Goal: Task Accomplishment & Management: Use online tool/utility

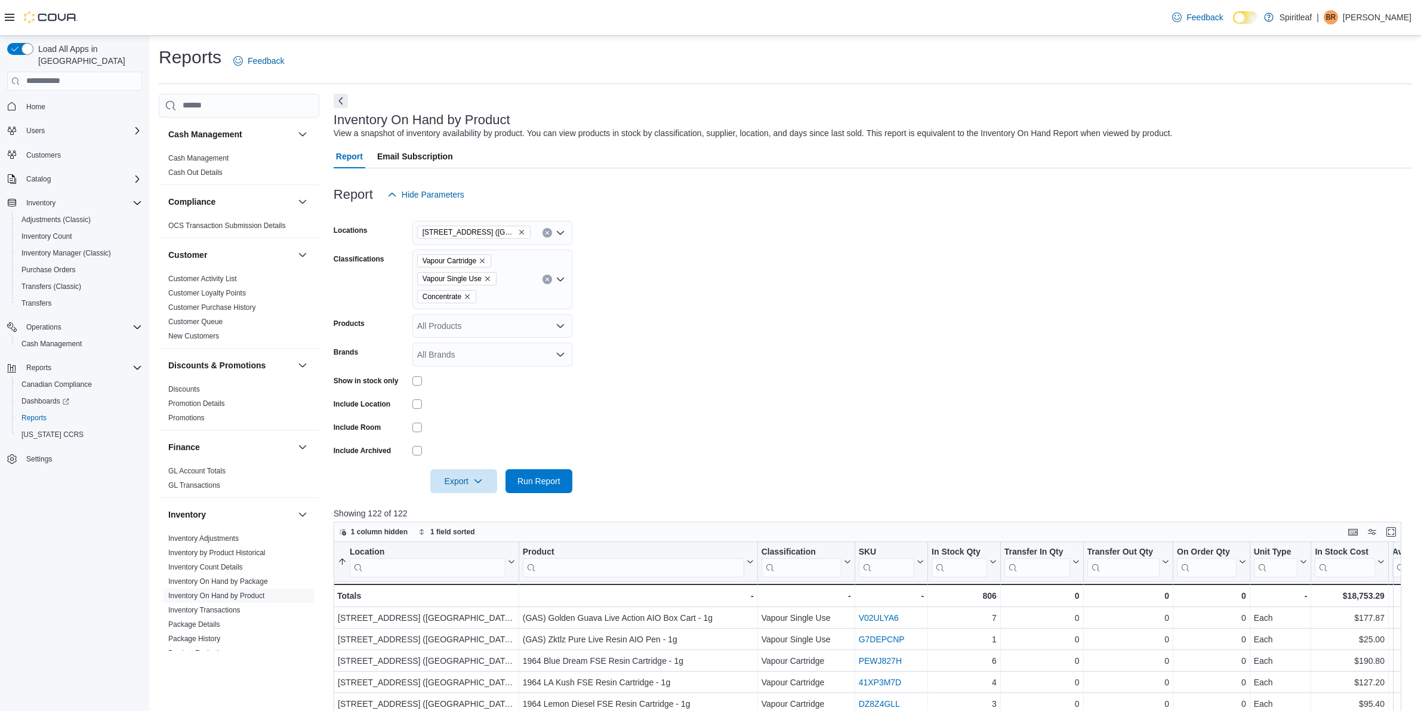
click at [684, 361] on form "Locations 503 - [GEOGRAPHIC_DATA] ([GEOGRAPHIC_DATA]) Classifications Vapour Ca…" at bounding box center [873, 349] width 1078 height 286
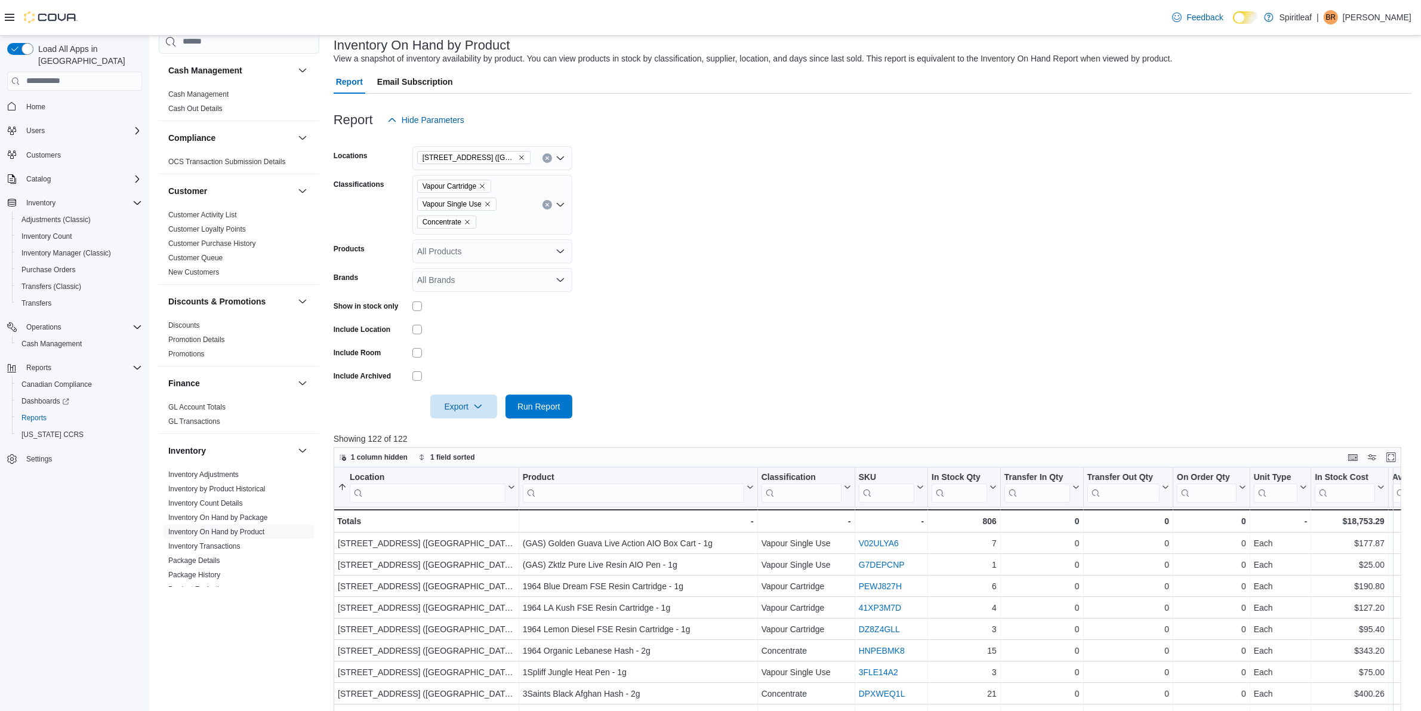
click at [546, 205] on icon "Clear input" at bounding box center [546, 204] width 3 height 3
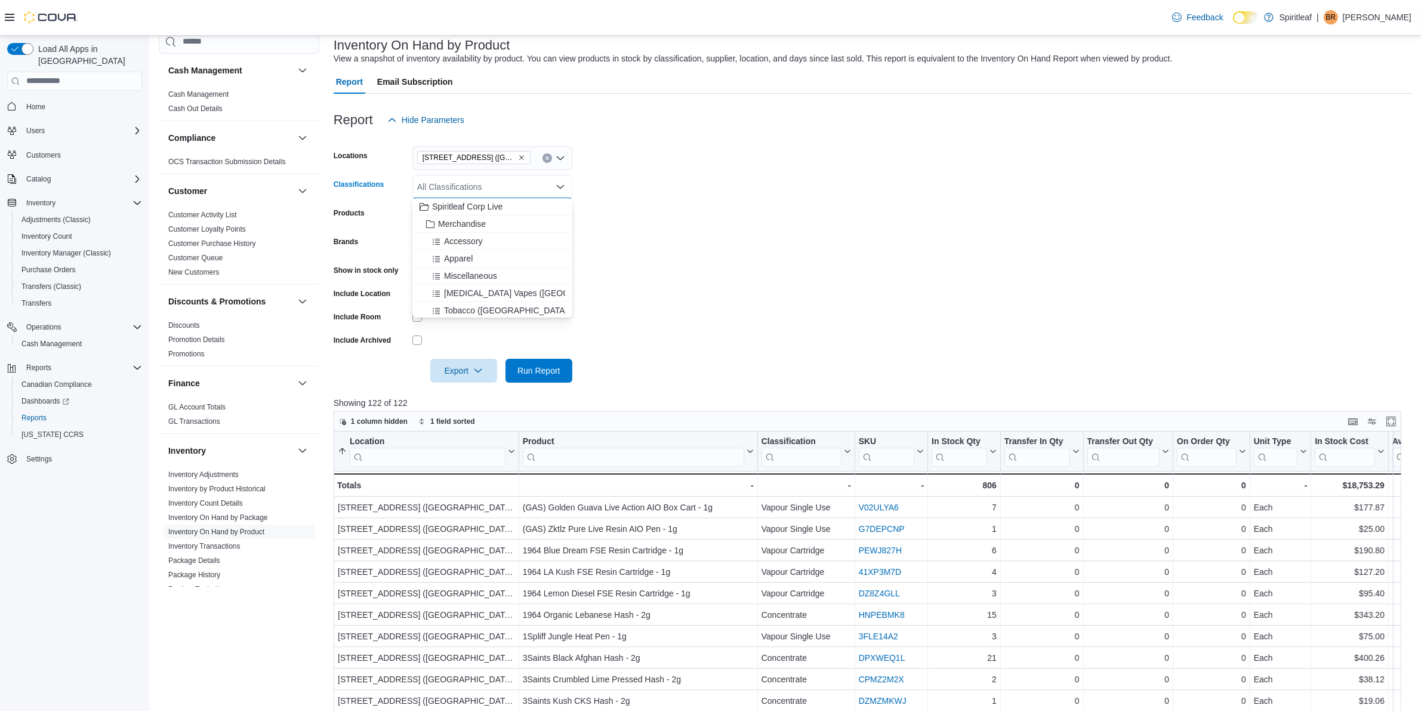
click at [470, 183] on div "All Classifications" at bounding box center [492, 187] width 160 height 24
click at [702, 197] on form "Locations 503 - [GEOGRAPHIC_DATA] ([GEOGRAPHIC_DATA]) Classifications All Class…" at bounding box center [873, 257] width 1078 height 251
click at [494, 189] on div "All Classifications" at bounding box center [492, 187] width 160 height 24
type input "***"
click at [473, 206] on div "Pre-Roll" at bounding box center [493, 207] width 146 height 12
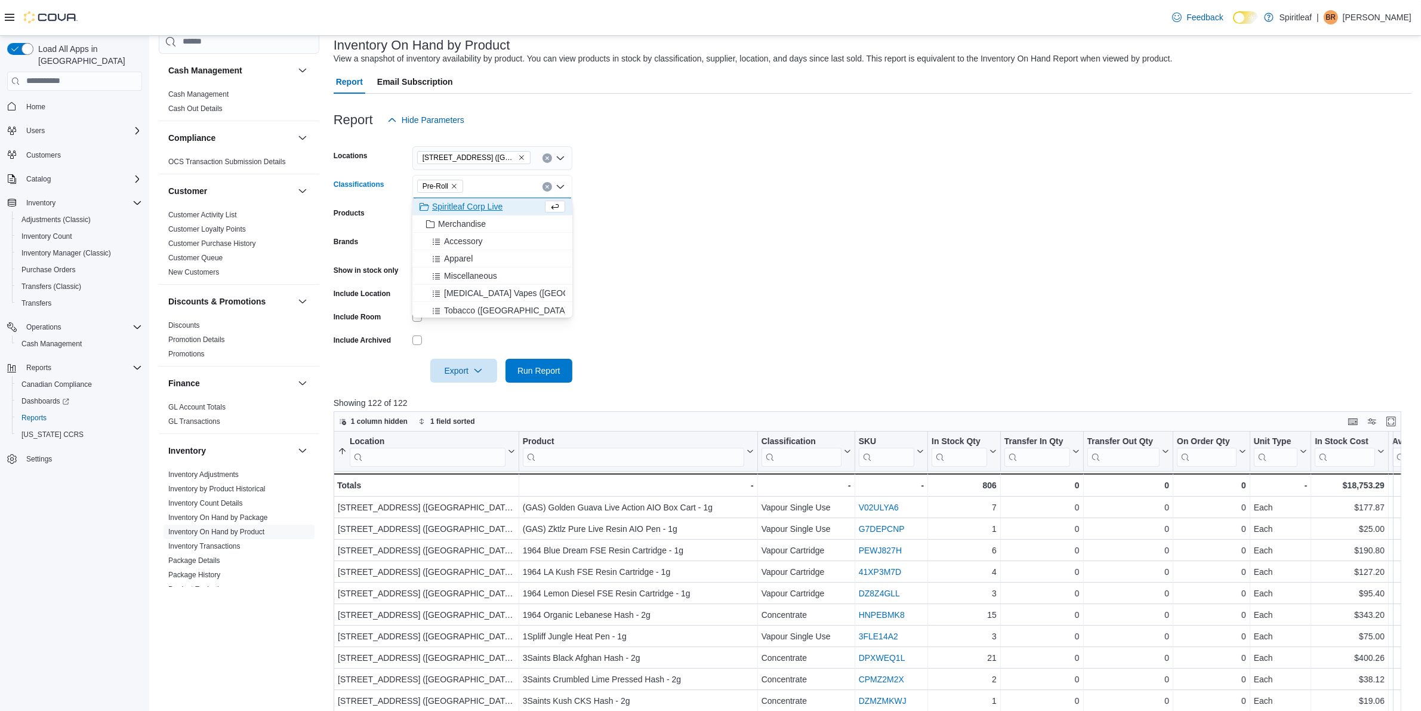
click at [741, 210] on form "Locations [STREET_ADDRESS] ([GEOGRAPHIC_DATA]) Classifications Pre-Roll Combo b…" at bounding box center [873, 257] width 1078 height 251
click at [485, 186] on div "Pre-Roll" at bounding box center [492, 187] width 160 height 24
click at [705, 204] on form "Locations [STREET_ADDRESS] ([GEOGRAPHIC_DATA]) Classifications Pre-Roll Combo b…" at bounding box center [873, 257] width 1078 height 251
click at [566, 363] on button "Run Report" at bounding box center [538, 370] width 67 height 24
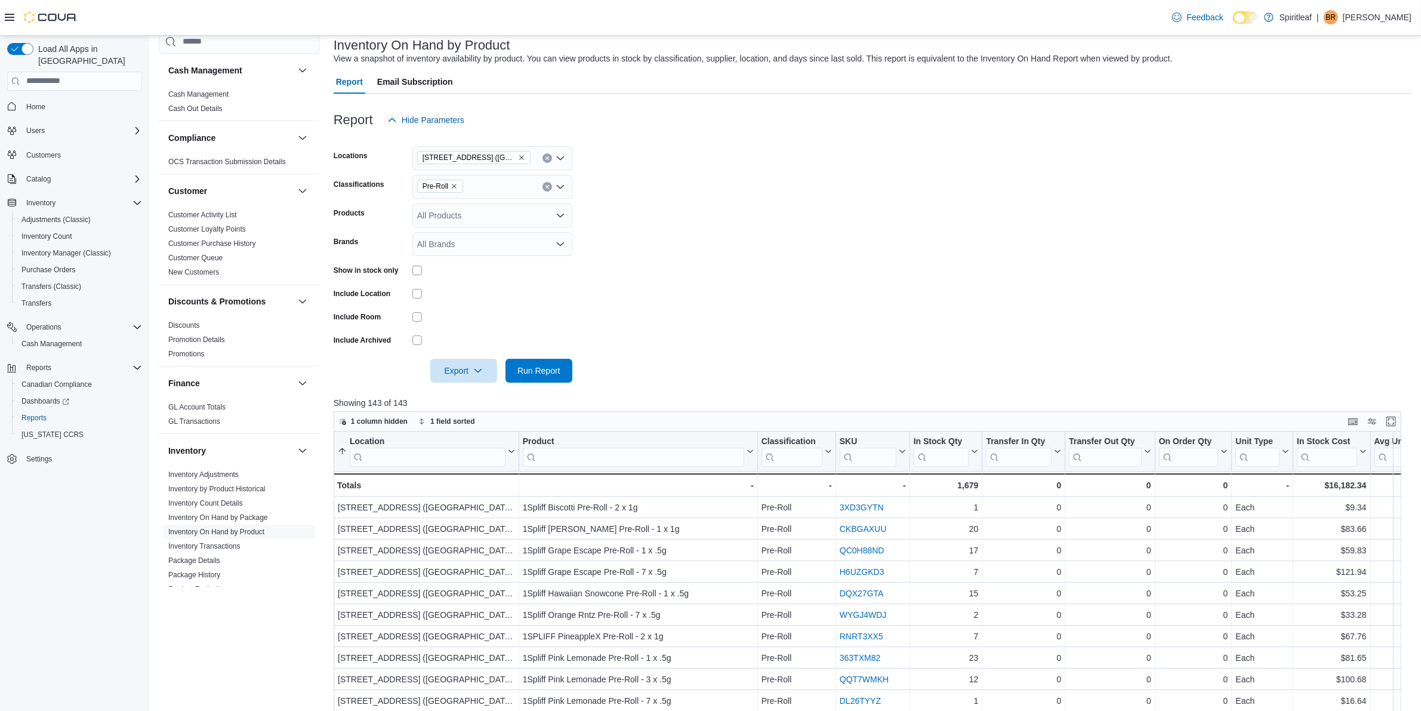
scroll to position [149, 0]
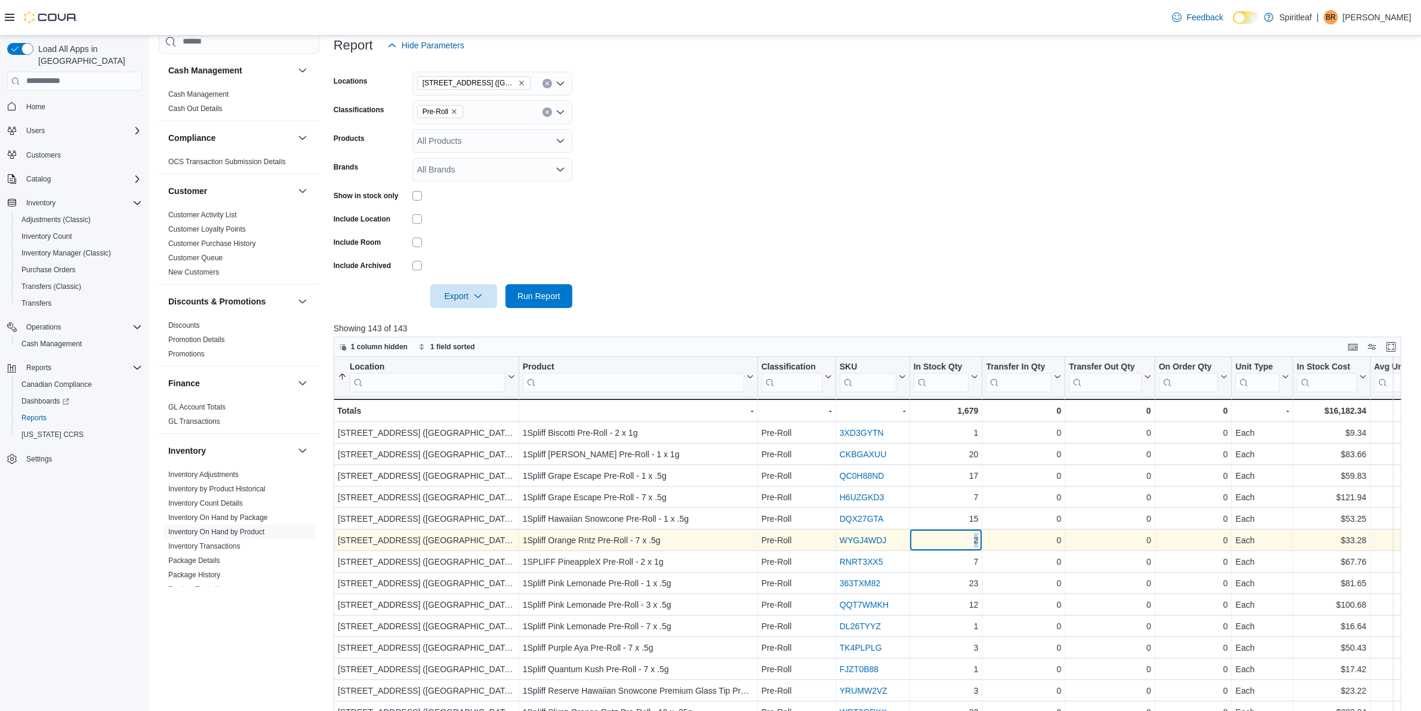
drag, startPoint x: 962, startPoint y: 539, endPoint x: 998, endPoint y: 541, distance: 35.8
click at [998, 541] on div "503 - [GEOGRAPHIC_DATA] ([GEOGRAPHIC_DATA]) - Location, column 1, row 6 1Spliff…" at bounding box center [1172, 539] width 1676 height 21
click at [963, 541] on div "2" at bounding box center [946, 540] width 65 height 14
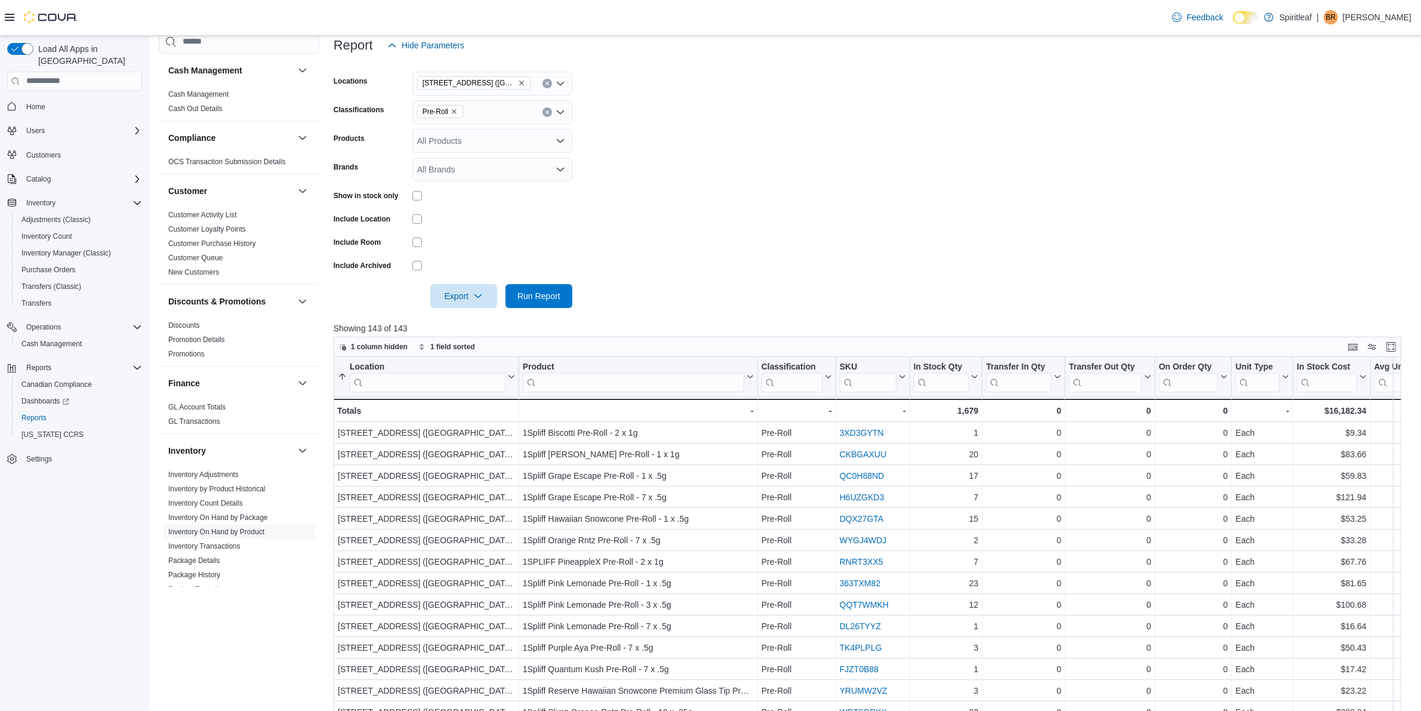
click at [869, 286] on form "Locations 503 - [GEOGRAPHIC_DATA] ([GEOGRAPHIC_DATA]) Classifications Pre-Roll …" at bounding box center [873, 182] width 1078 height 251
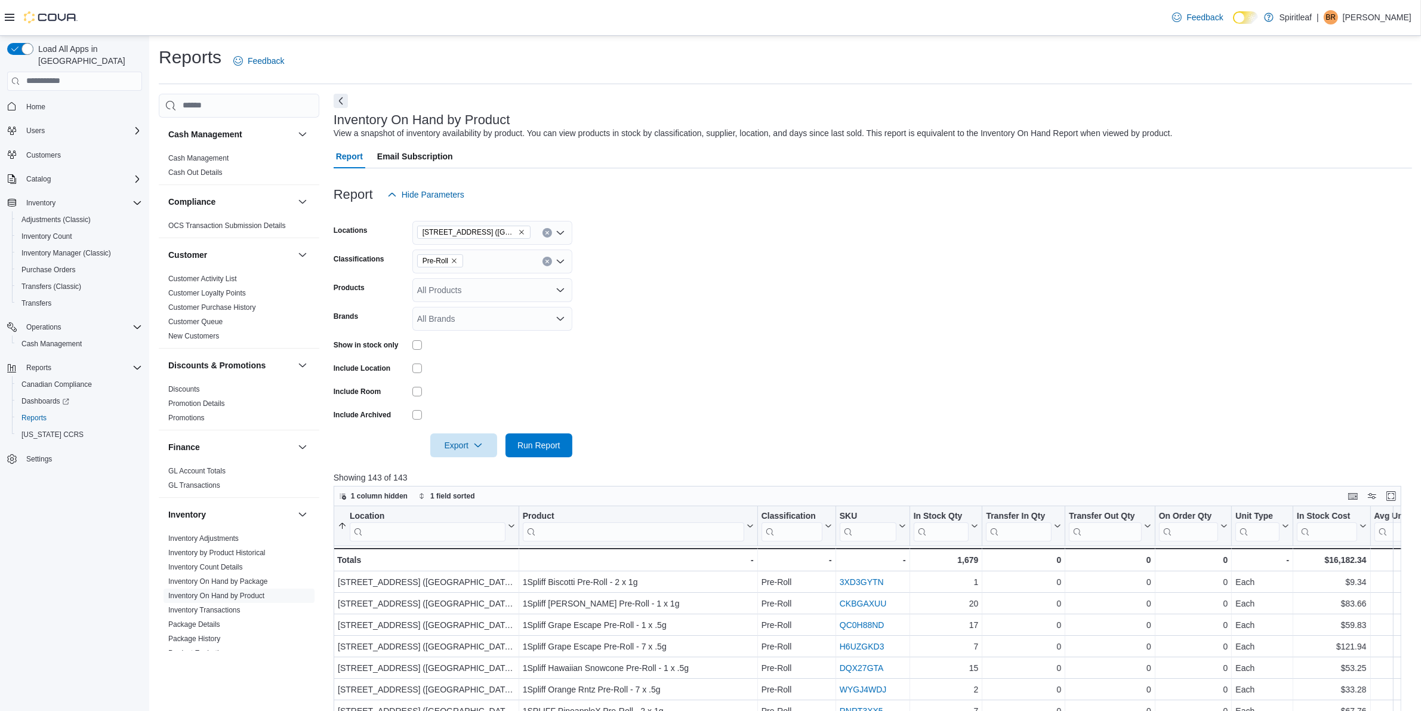
click at [518, 235] on icon "Remove 503 - Spiritleaf Meadowlands Dr (Ottawa) from selection in this group" at bounding box center [521, 232] width 7 height 7
click at [514, 236] on div "All Locations Combo box. Selected. Combo box input. All Locations. Type some te…" at bounding box center [492, 233] width 160 height 24
type input "***"
click at [504, 246] on span "[STREET_ADDRESS] ([GEOGRAPHIC_DATA])" at bounding box center [544, 252] width 177 height 12
click at [715, 266] on form "Locations 503 - [GEOGRAPHIC_DATA] ([GEOGRAPHIC_DATA]) Classifications Pre-Roll …" at bounding box center [873, 331] width 1078 height 251
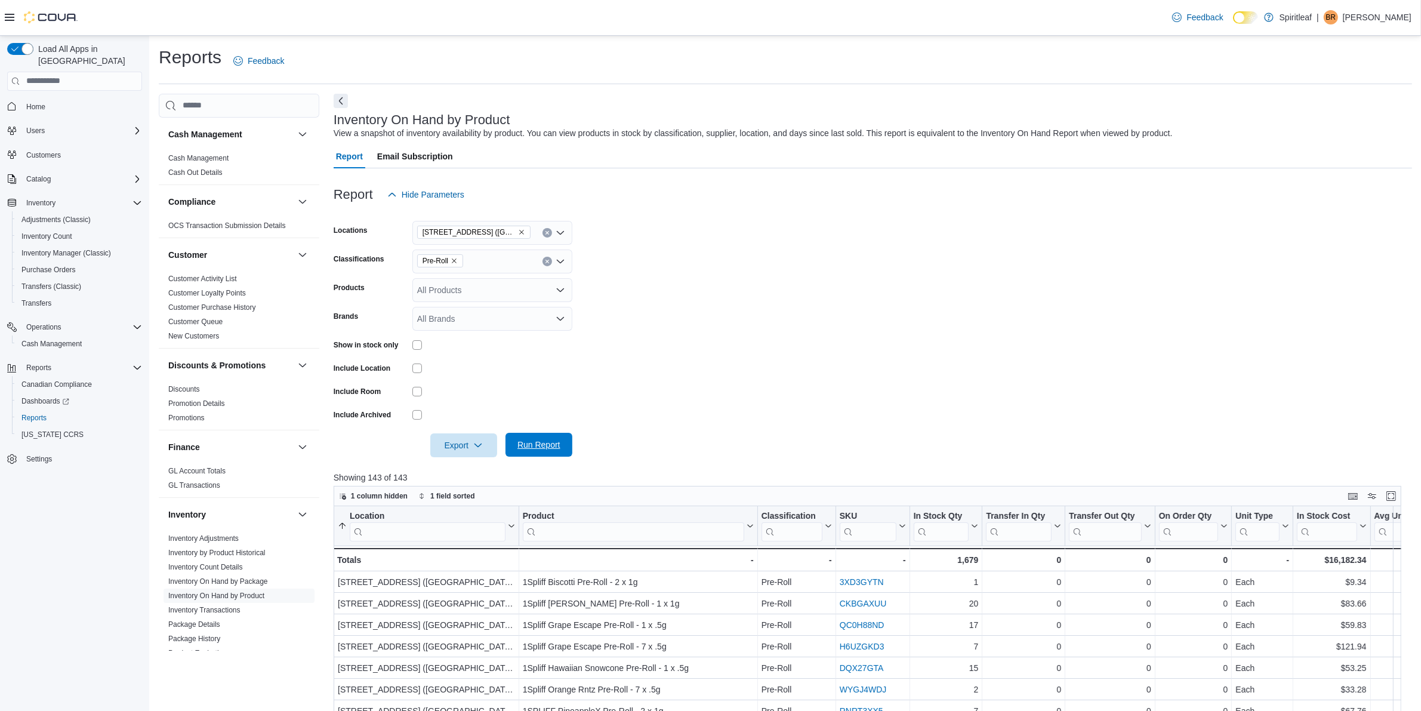
click at [559, 446] on span "Run Report" at bounding box center [538, 445] width 43 height 12
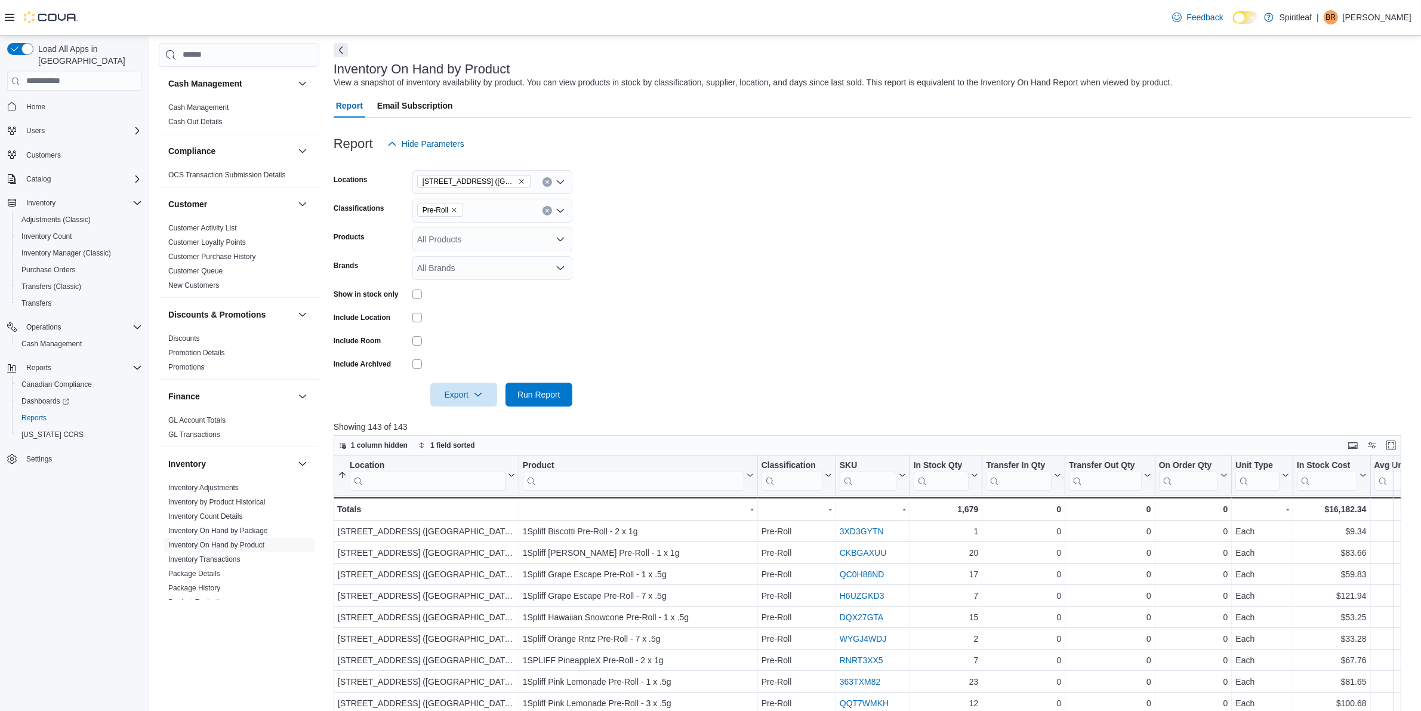
scroll to position [75, 0]
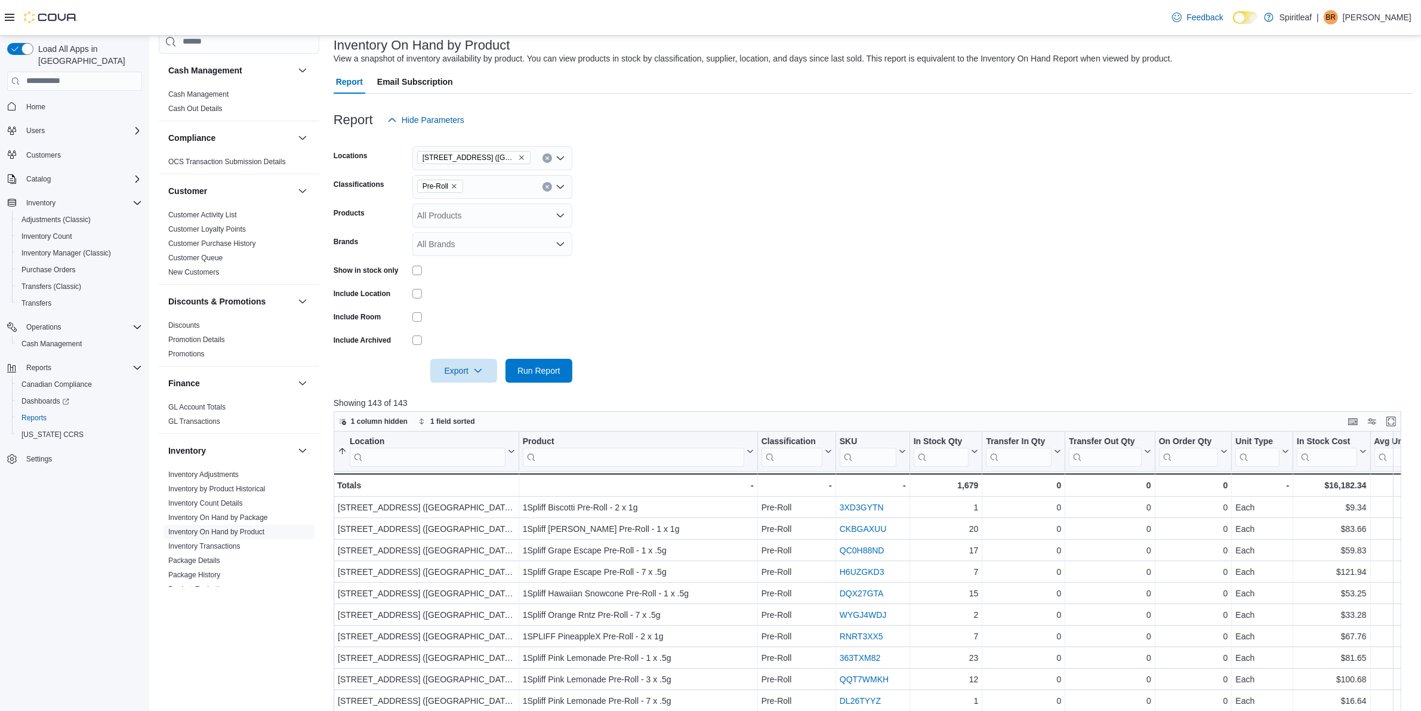
click at [549, 304] on form "Locations 503 - [GEOGRAPHIC_DATA] ([GEOGRAPHIC_DATA]) Classifications Pre-Roll …" at bounding box center [873, 257] width 1078 height 251
click at [561, 372] on span "Run Report" at bounding box center [539, 370] width 53 height 24
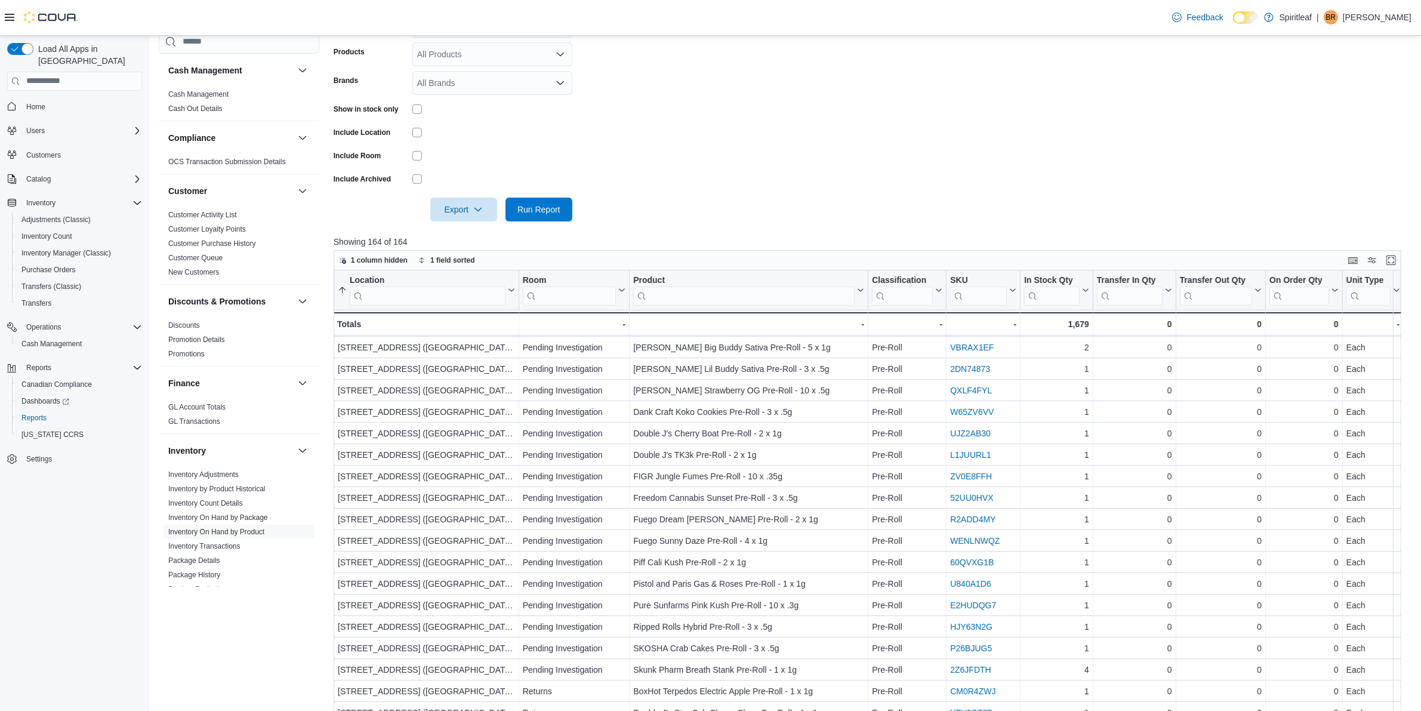
scroll to position [149, 0]
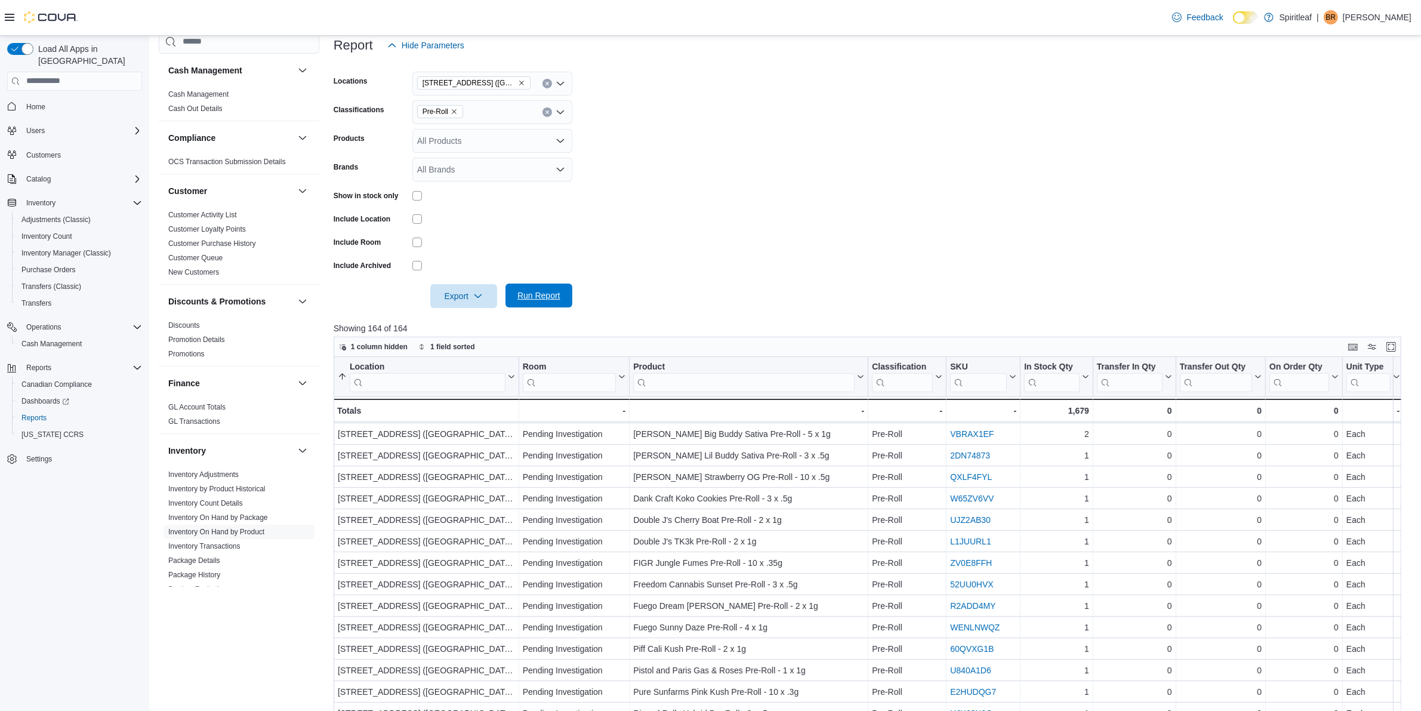
click at [553, 294] on span "Run Report" at bounding box center [538, 295] width 43 height 12
click at [485, 112] on div "Pre-Roll" at bounding box center [492, 112] width 160 height 24
type input "****"
click at [488, 146] on span "Infused Flower" at bounding box center [465, 149] width 55 height 12
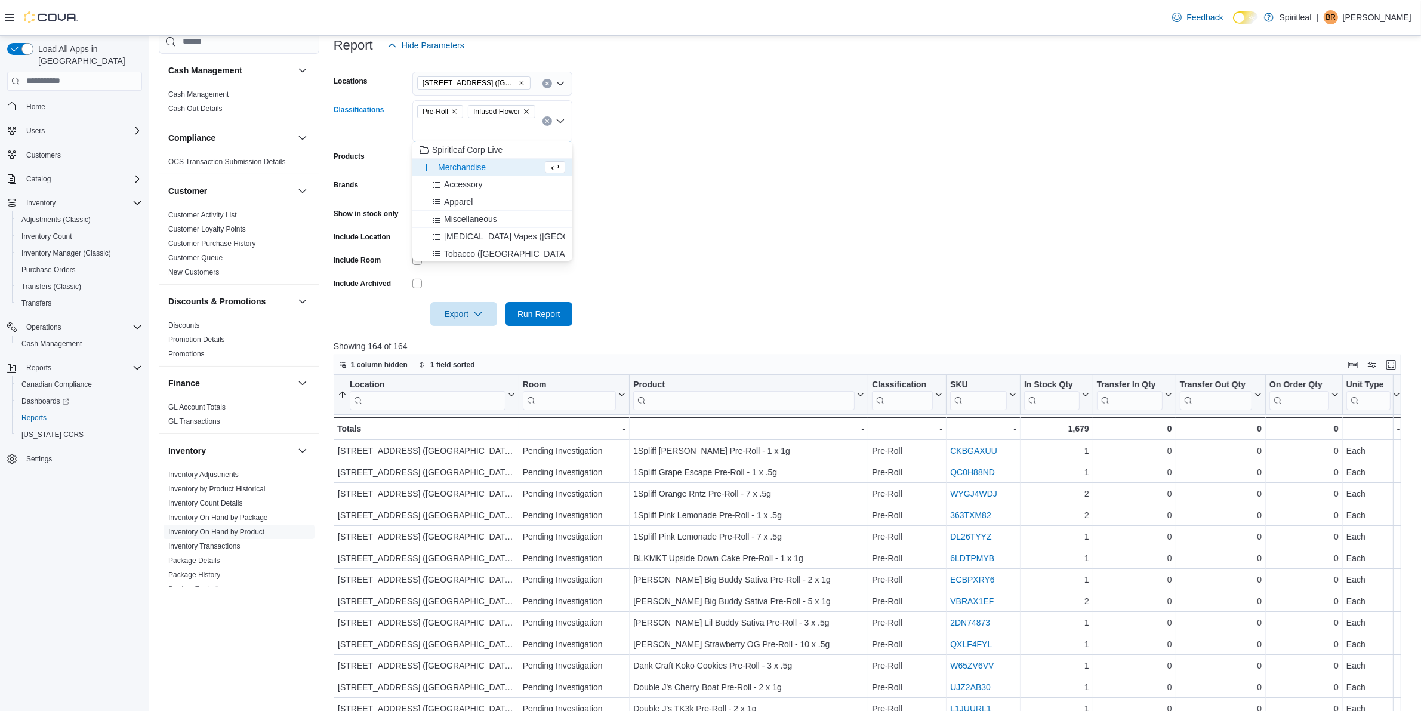
click at [643, 279] on form "Locations [STREET_ADDRESS] ([GEOGRAPHIC_DATA]) Classifications Pre-Roll Infused…" at bounding box center [873, 191] width 1078 height 269
click at [529, 109] on icon "Remove Infused Flower from selection in this group" at bounding box center [526, 111] width 5 height 5
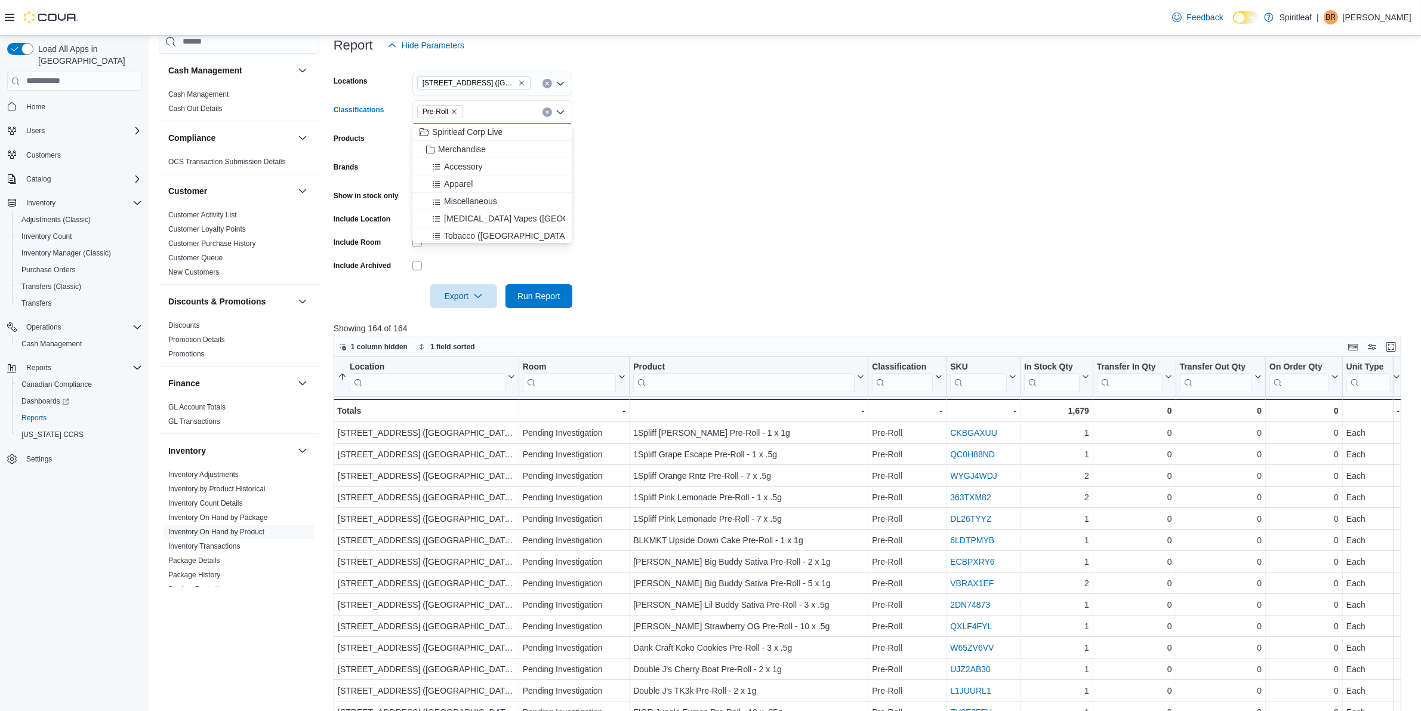
click at [499, 115] on div "Pre-Roll Combo box. Selected. Pre-Roll. Press Backspace to delete Pre-Roll. Com…" at bounding box center [492, 112] width 160 height 24
type input "*******"
click at [537, 296] on span "Run Report" at bounding box center [538, 295] width 43 height 12
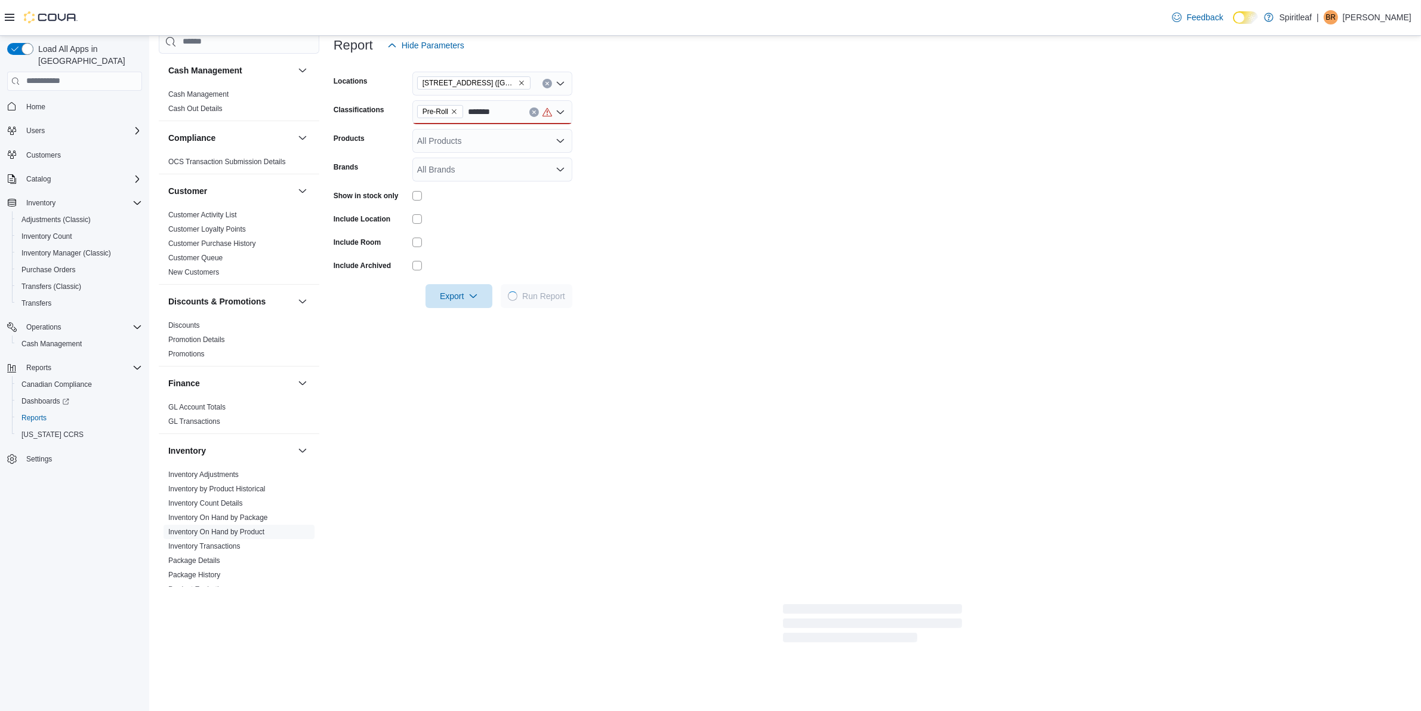
click at [505, 117] on div "Pre-Roll *******" at bounding box center [492, 112] width 160 height 24
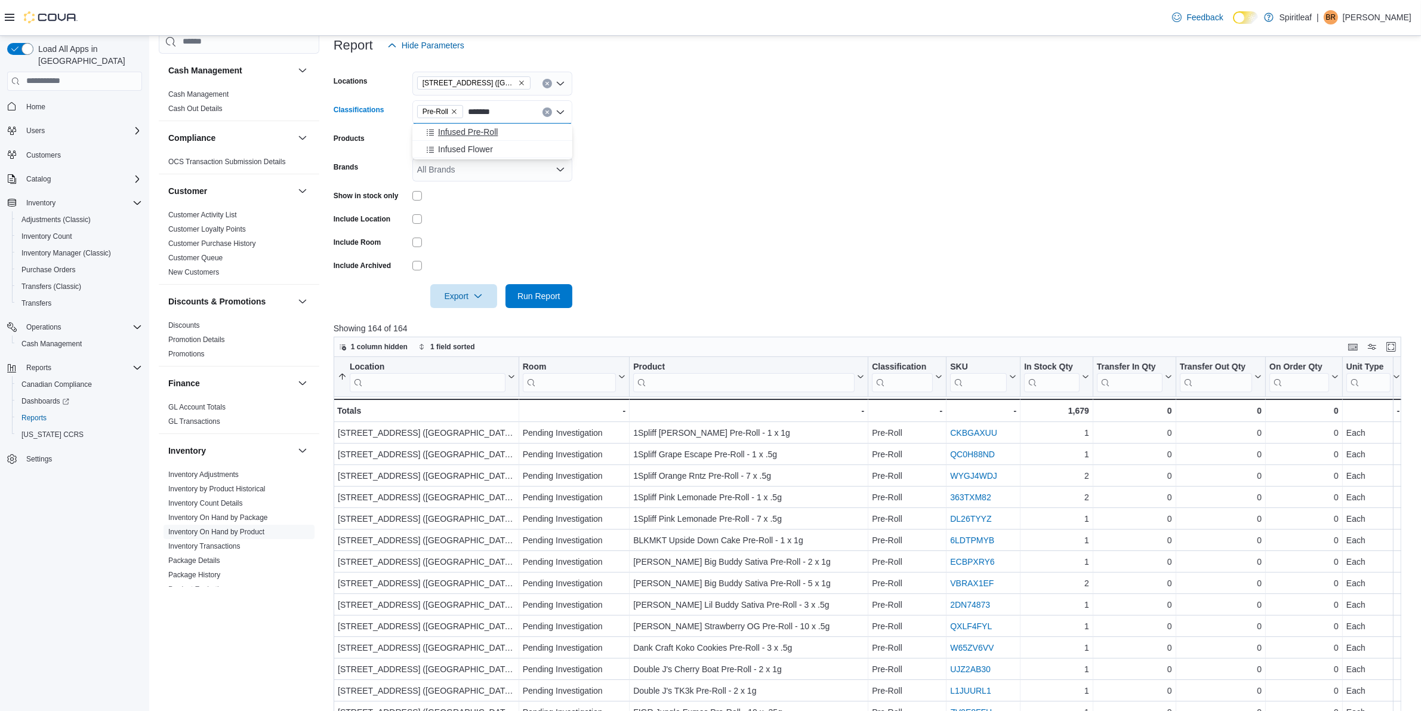
click at [473, 131] on span "Infused Pre-Roll" at bounding box center [468, 132] width 60 height 12
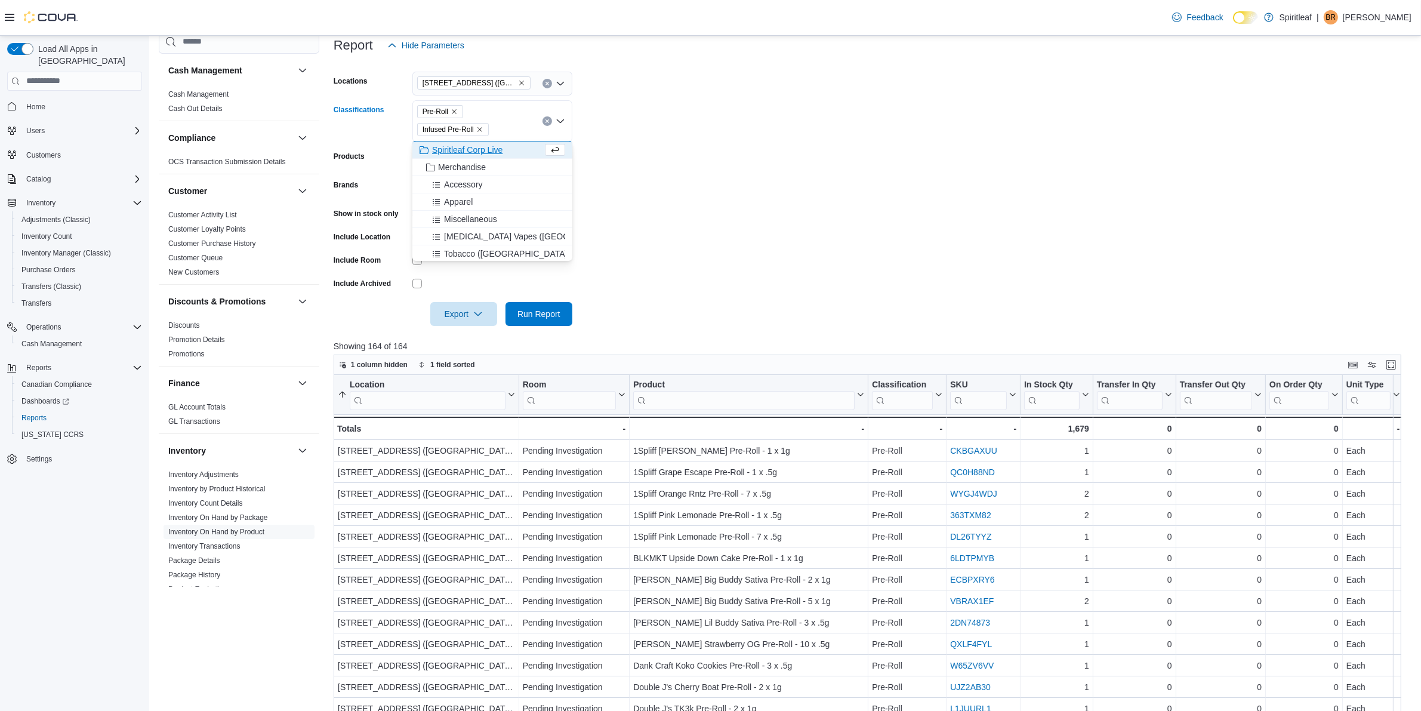
click at [682, 168] on form "Locations 503 - [GEOGRAPHIC_DATA] ([GEOGRAPHIC_DATA]) Classifications Pre-Roll …" at bounding box center [873, 191] width 1078 height 269
click at [631, 236] on form "Locations 503 - [GEOGRAPHIC_DATA] ([GEOGRAPHIC_DATA]) Classifications Pre-Roll …" at bounding box center [873, 191] width 1078 height 269
click at [485, 243] on div at bounding box center [492, 236] width 160 height 18
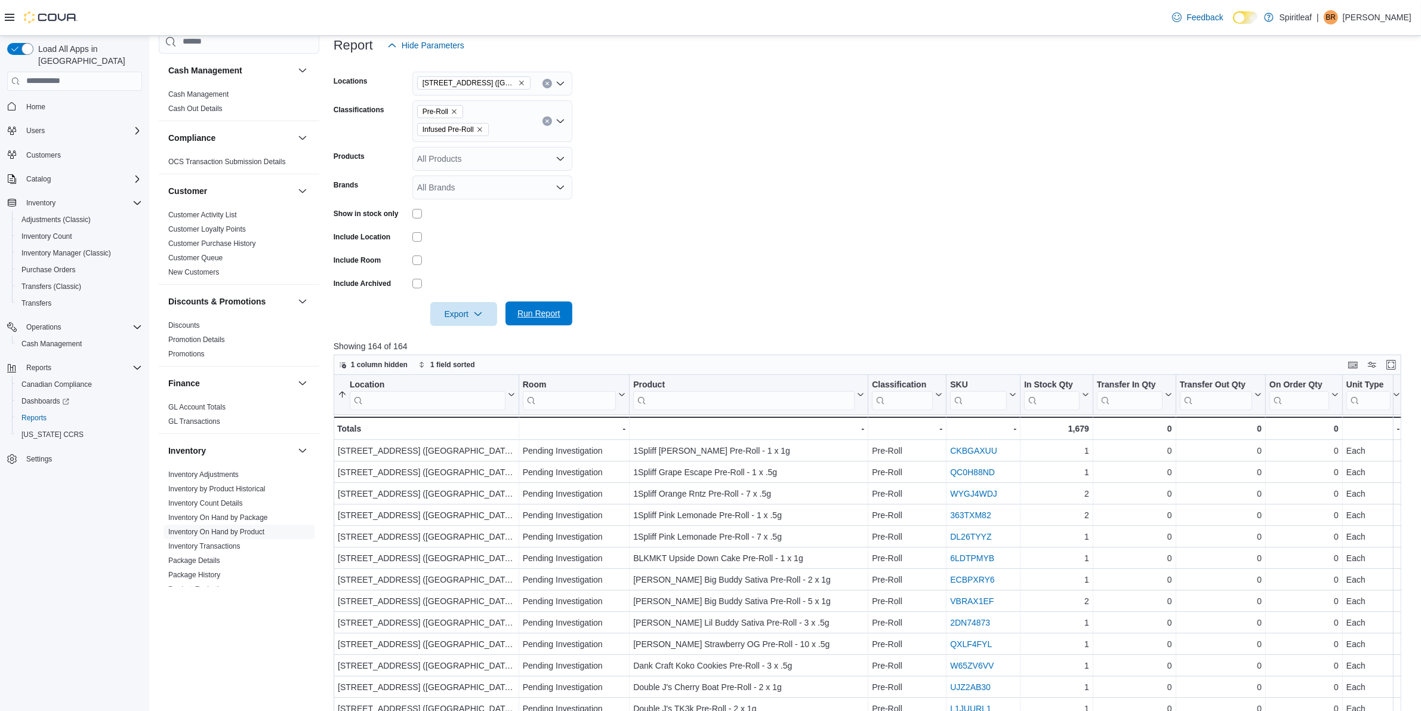
click at [542, 310] on span "Run Report" at bounding box center [538, 313] width 43 height 12
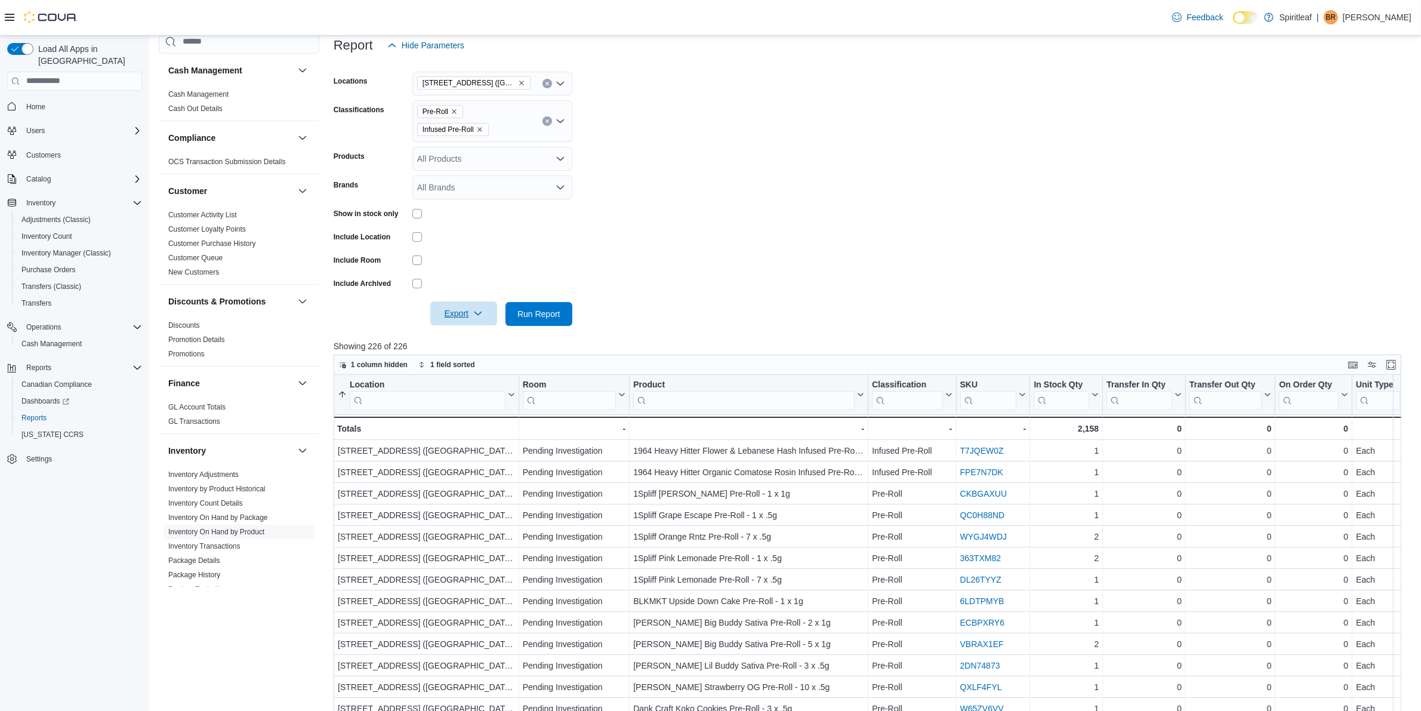
click at [458, 307] on span "Export" at bounding box center [463, 313] width 53 height 24
click at [473, 333] on span "Export to Excel" at bounding box center [466, 337] width 54 height 10
click at [546, 119] on icon "Clear input" at bounding box center [547, 121] width 5 height 5
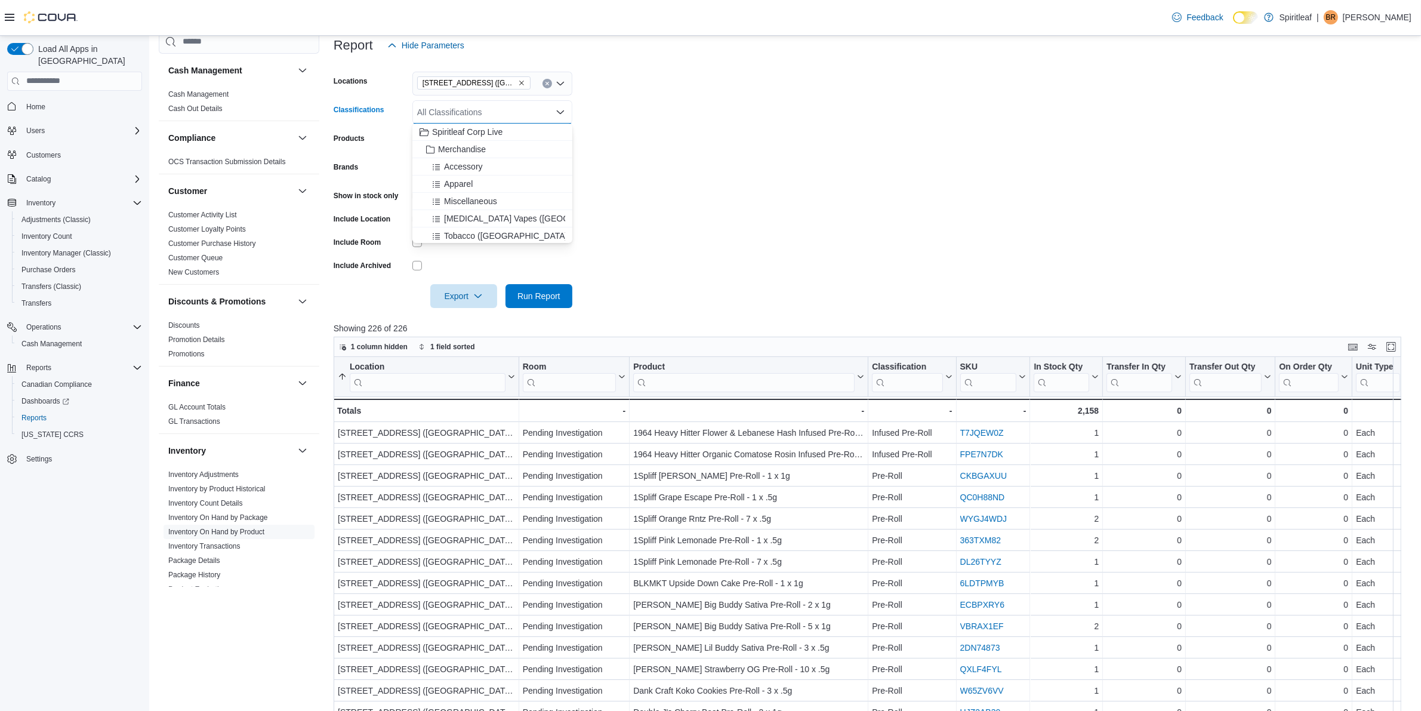
click at [482, 120] on div "All Classifications Combo box. Selected. Combo box input. All Classifications. …" at bounding box center [492, 112] width 160 height 24
type input "******"
click at [463, 136] on span "Dried Flower" at bounding box center [461, 132] width 47 height 12
click at [494, 112] on div "Dried Flower Combo box. Selected. Dried Flower. Press Backspace to delete Dried…" at bounding box center [492, 112] width 160 height 24
type input "****"
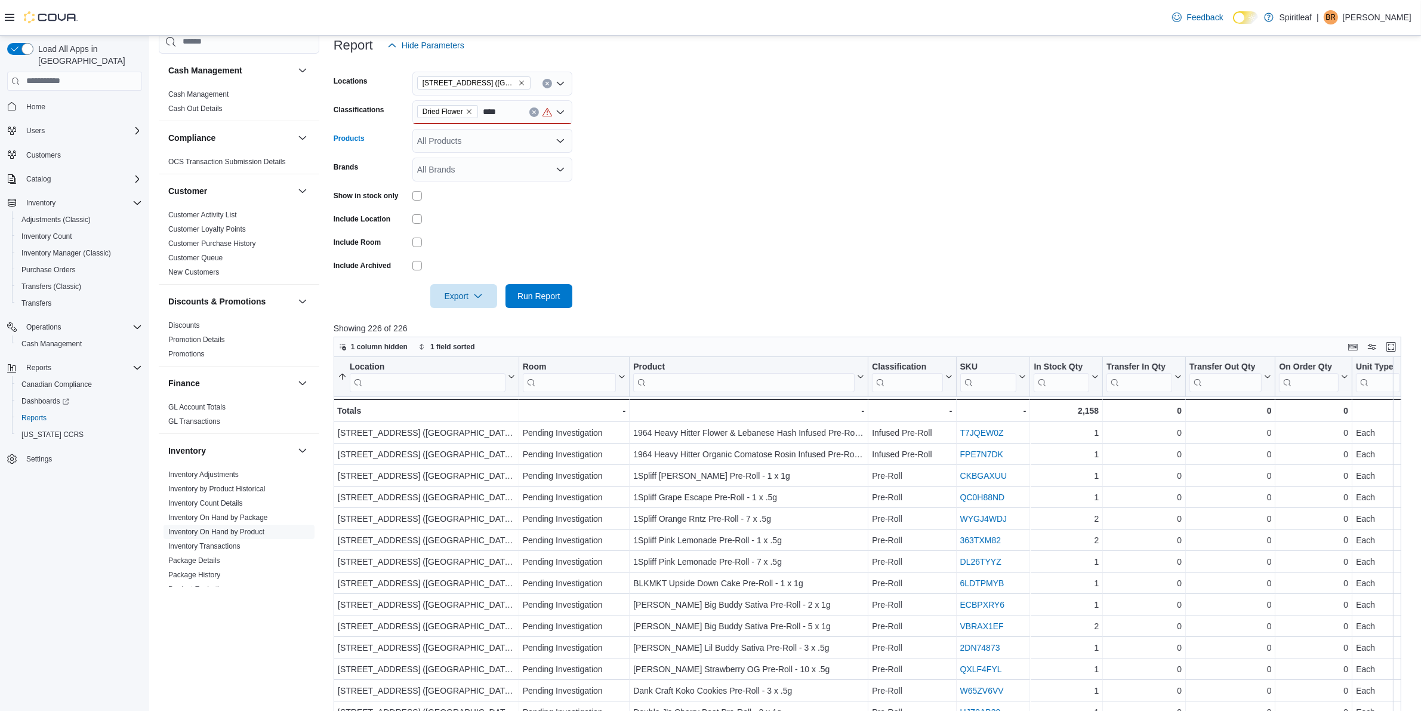
click at [484, 142] on div "All Products" at bounding box center [492, 141] width 160 height 24
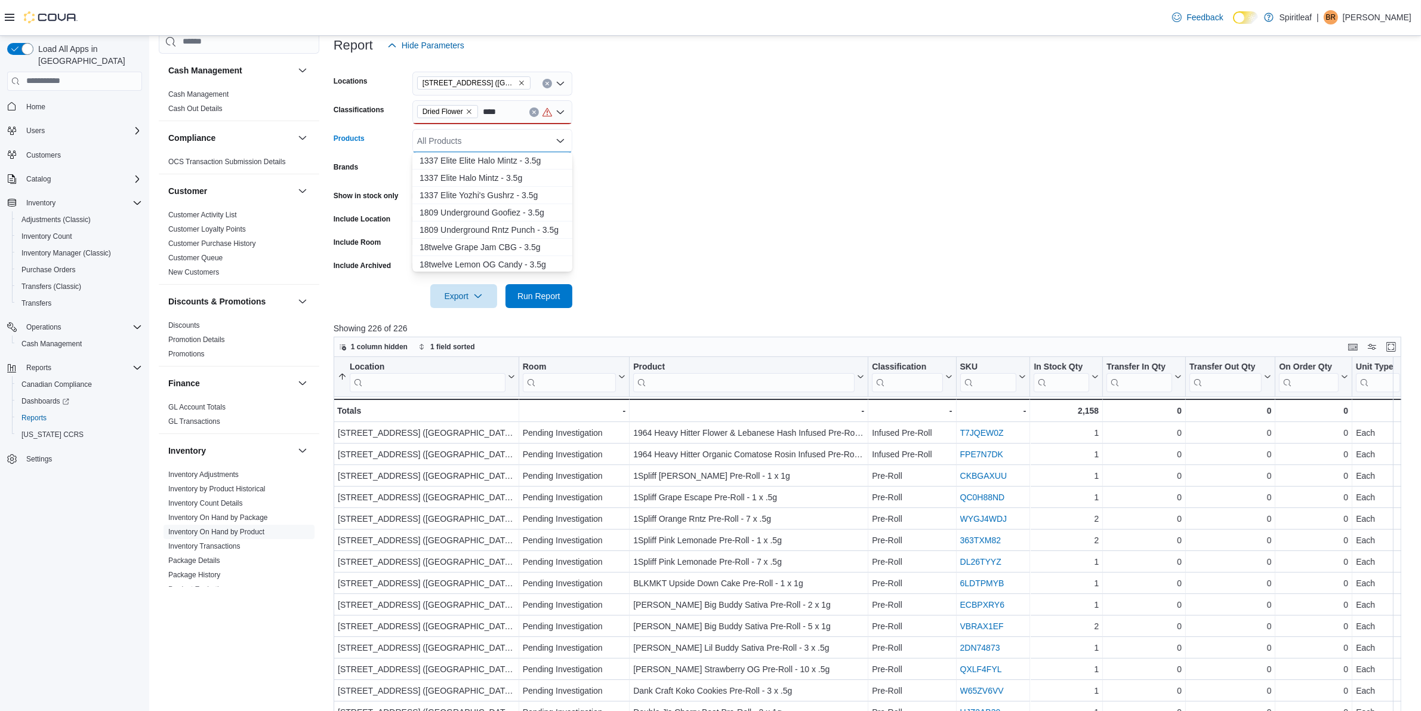
click at [508, 111] on div "Dried Flower ****" at bounding box center [492, 112] width 160 height 24
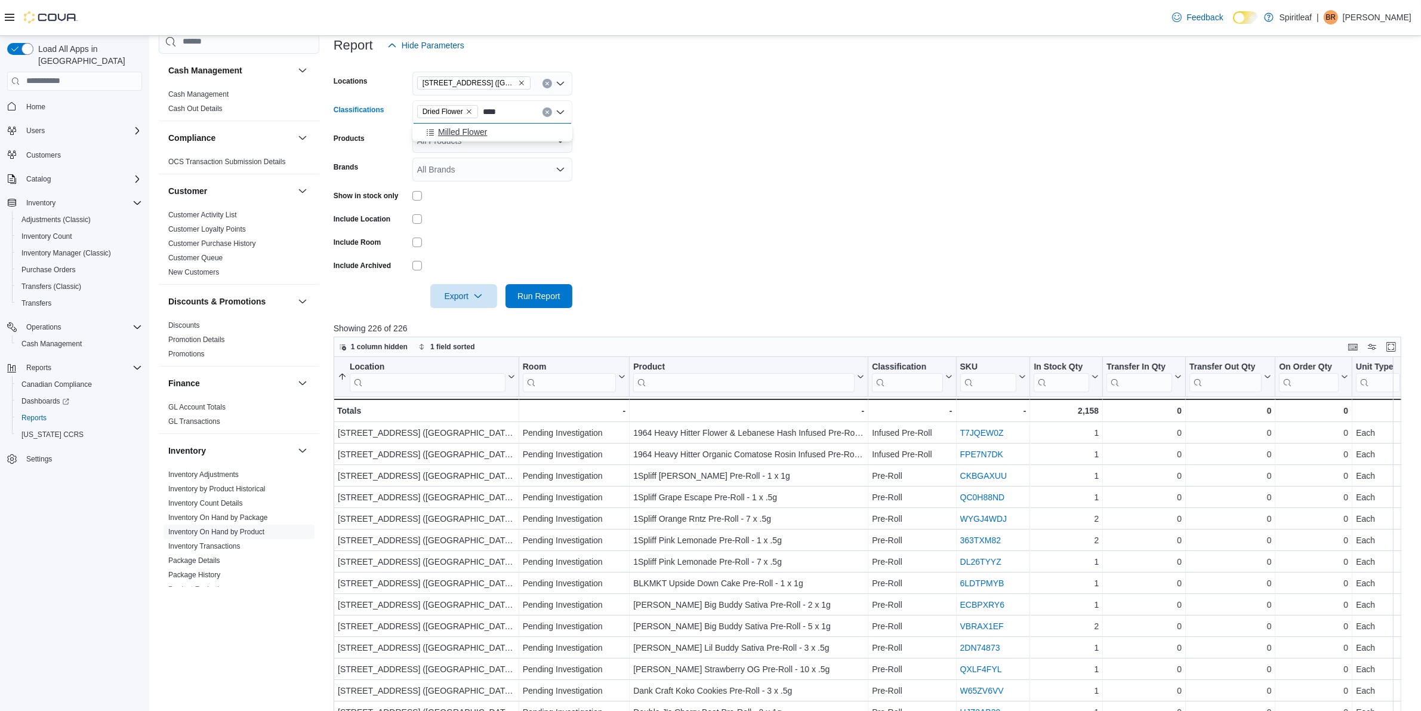
click at [496, 130] on div "Milled Flower" at bounding box center [493, 132] width 146 height 12
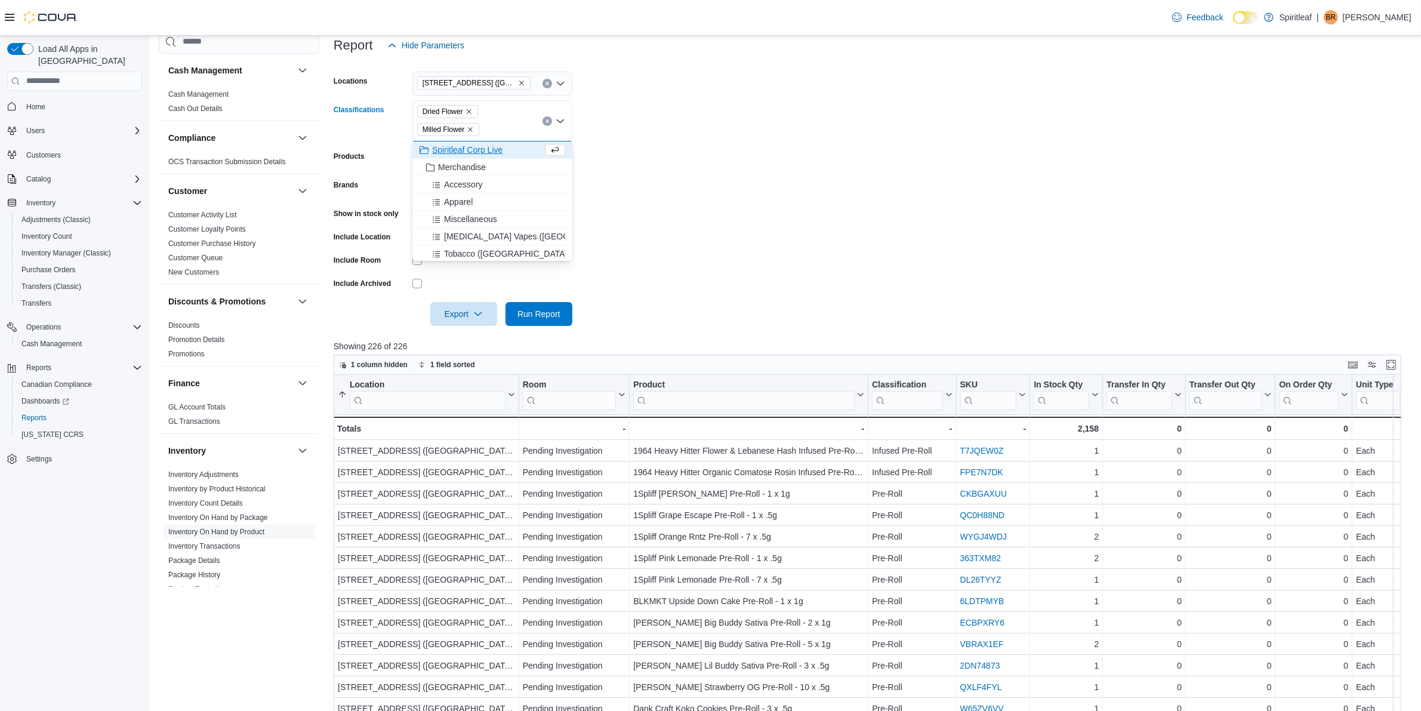
click at [634, 117] on form "Locations [STREET_ADDRESS] ([GEOGRAPHIC_DATA]) Classifications Dried Flower Mil…" at bounding box center [873, 191] width 1078 height 269
click at [498, 128] on div "Dried Flower Milled Flower" at bounding box center [492, 121] width 160 height 42
type input "***"
click at [449, 152] on div "Oil" at bounding box center [493, 150] width 146 height 12
click at [604, 192] on form "Locations 503 - [GEOGRAPHIC_DATA] ([GEOGRAPHIC_DATA]) Classifications Dried Flo…" at bounding box center [873, 191] width 1078 height 269
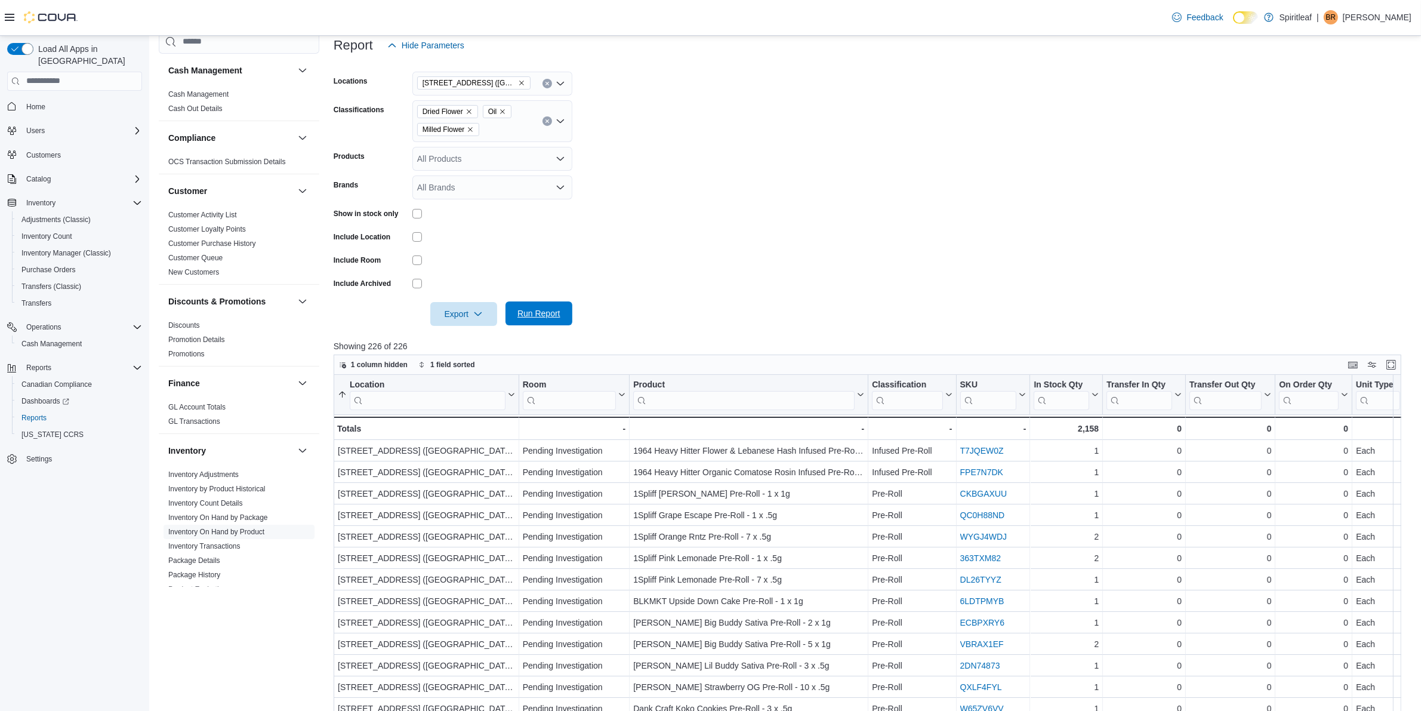
click at [544, 315] on span "Run Report" at bounding box center [538, 313] width 43 height 12
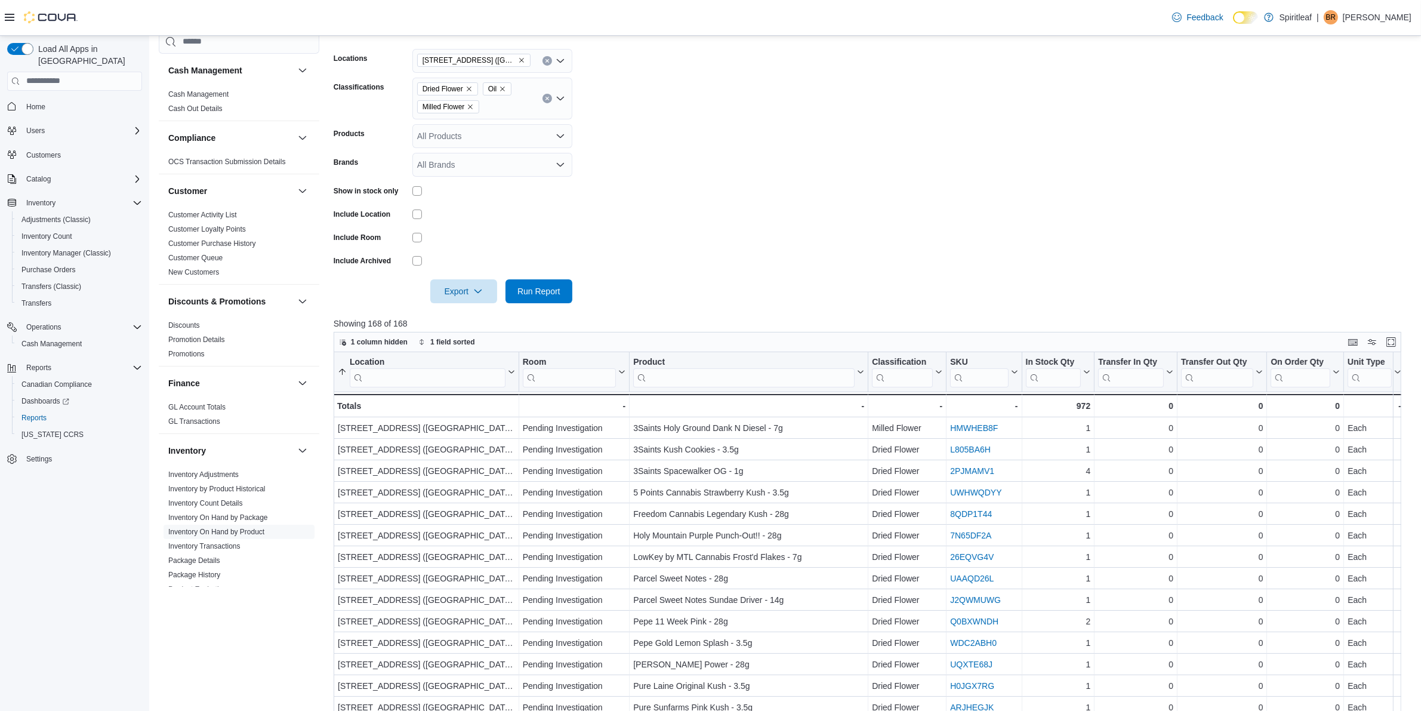
scroll to position [149, 0]
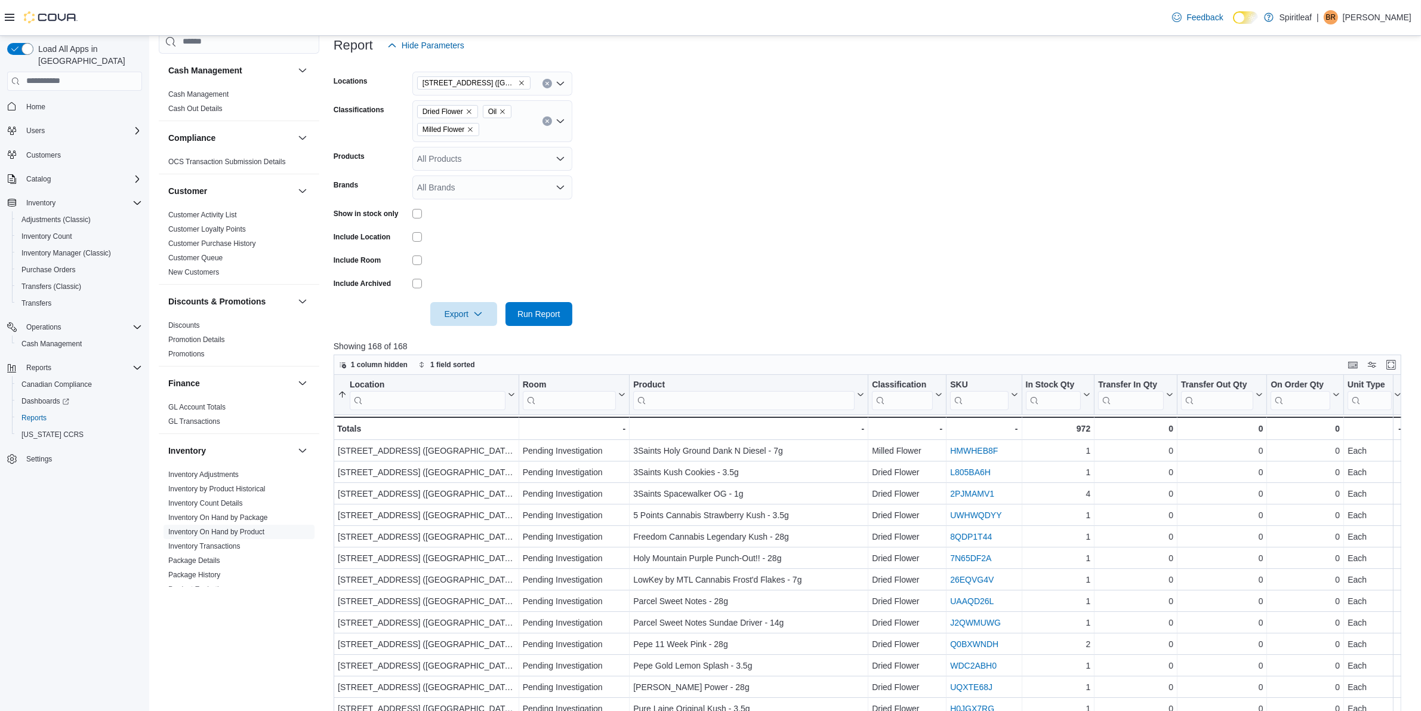
click at [692, 291] on form "Locations 503 - [GEOGRAPHIC_DATA] ([GEOGRAPHIC_DATA]) Classifications Dried Flo…" at bounding box center [873, 191] width 1078 height 269
click at [461, 317] on span "Export" at bounding box center [463, 313] width 53 height 24
click at [477, 334] on span "Export to Excel" at bounding box center [466, 337] width 54 height 10
click at [468, 109] on icon "Remove Dried Flower from selection in this group" at bounding box center [468, 111] width 7 height 7
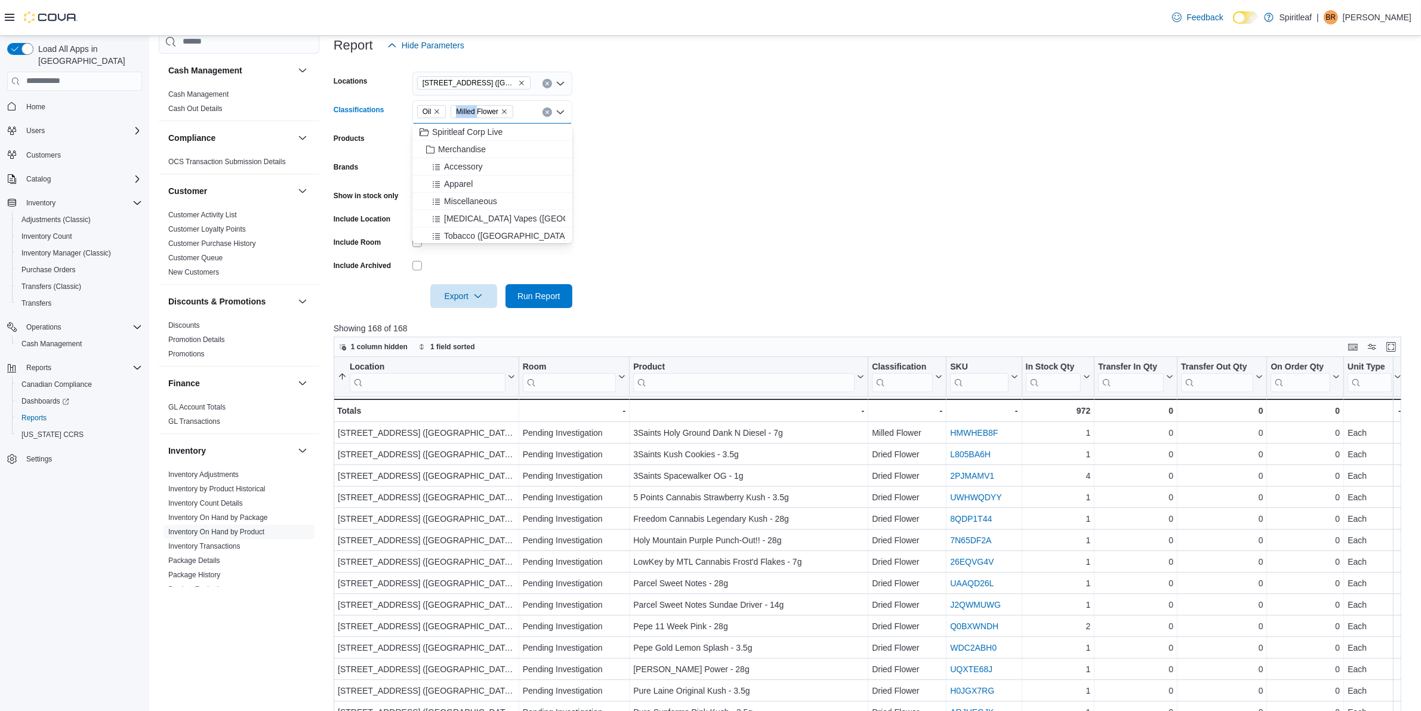
click at [468, 109] on span "Milled Flower" at bounding box center [477, 112] width 42 height 12
click at [507, 113] on icon "Remove Milled Flower from selection in this group" at bounding box center [504, 111] width 7 height 7
click at [442, 112] on span "Oil" at bounding box center [431, 111] width 29 height 13
click at [439, 113] on icon "Remove Oil from selection in this group" at bounding box center [436, 111] width 7 height 7
click at [451, 116] on div "All Classifications Combo box. Selected. Combo box input. All Classifications. …" at bounding box center [492, 112] width 160 height 24
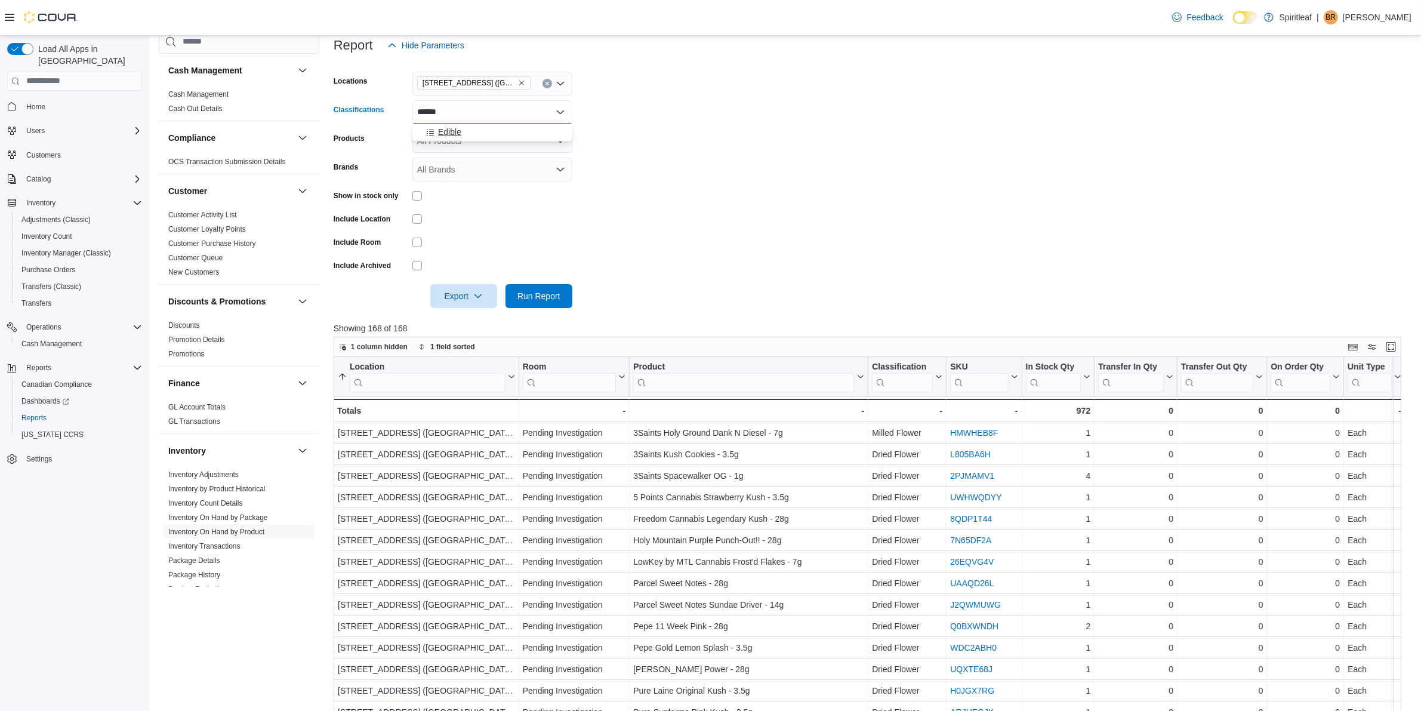
type input "******"
click at [448, 139] on button "Edible" at bounding box center [492, 132] width 160 height 17
drag, startPoint x: 448, startPoint y: 139, endPoint x: 479, endPoint y: 109, distance: 43.0
click at [479, 109] on div "Edible Combo box. Selected. Edible. Press Backspace to delete Edible. Combo box…" at bounding box center [492, 112] width 160 height 24
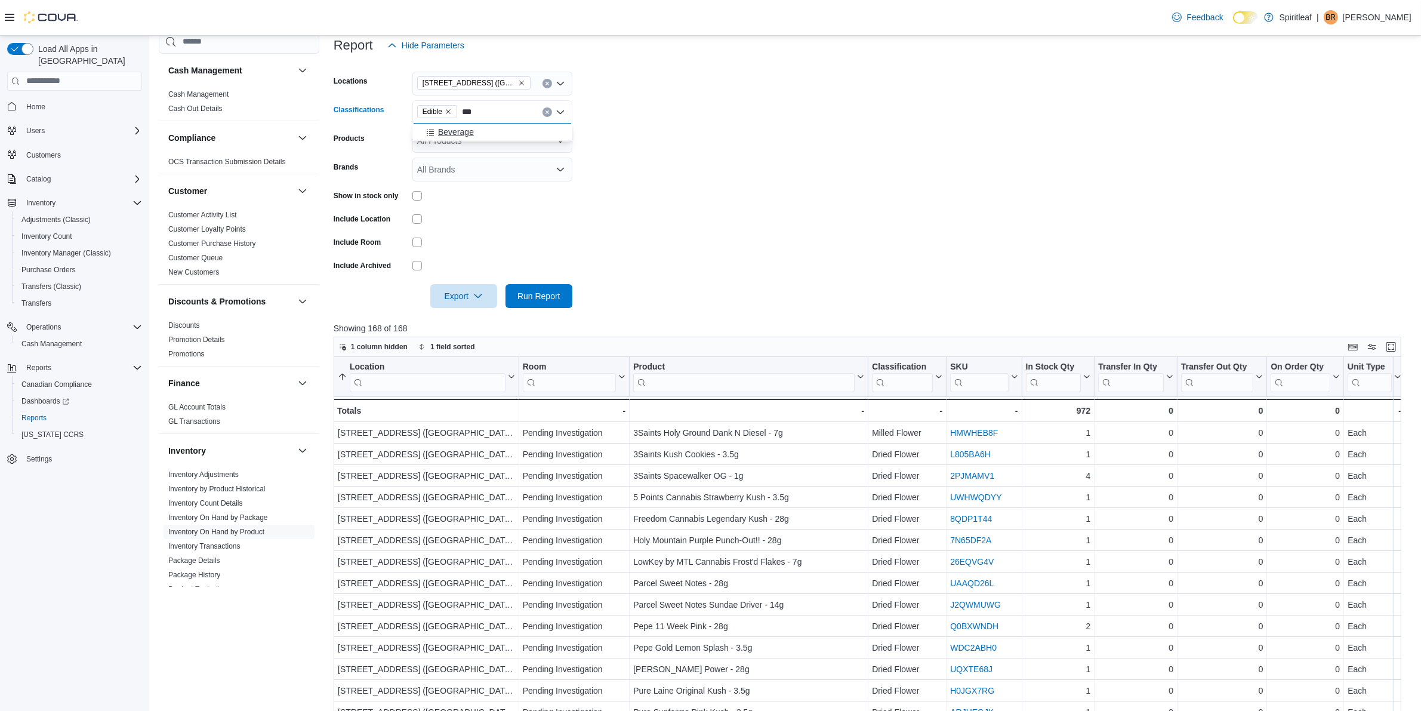
type input "***"
click at [471, 129] on span "Beverage" at bounding box center [456, 132] width 36 height 12
click at [672, 131] on form "Locations 503 - [GEOGRAPHIC_DATA] ([GEOGRAPHIC_DATA]) Classifications Edible Be…" at bounding box center [873, 182] width 1078 height 251
click at [512, 111] on span "Beverage" at bounding box center [487, 111] width 51 height 13
type input "***"
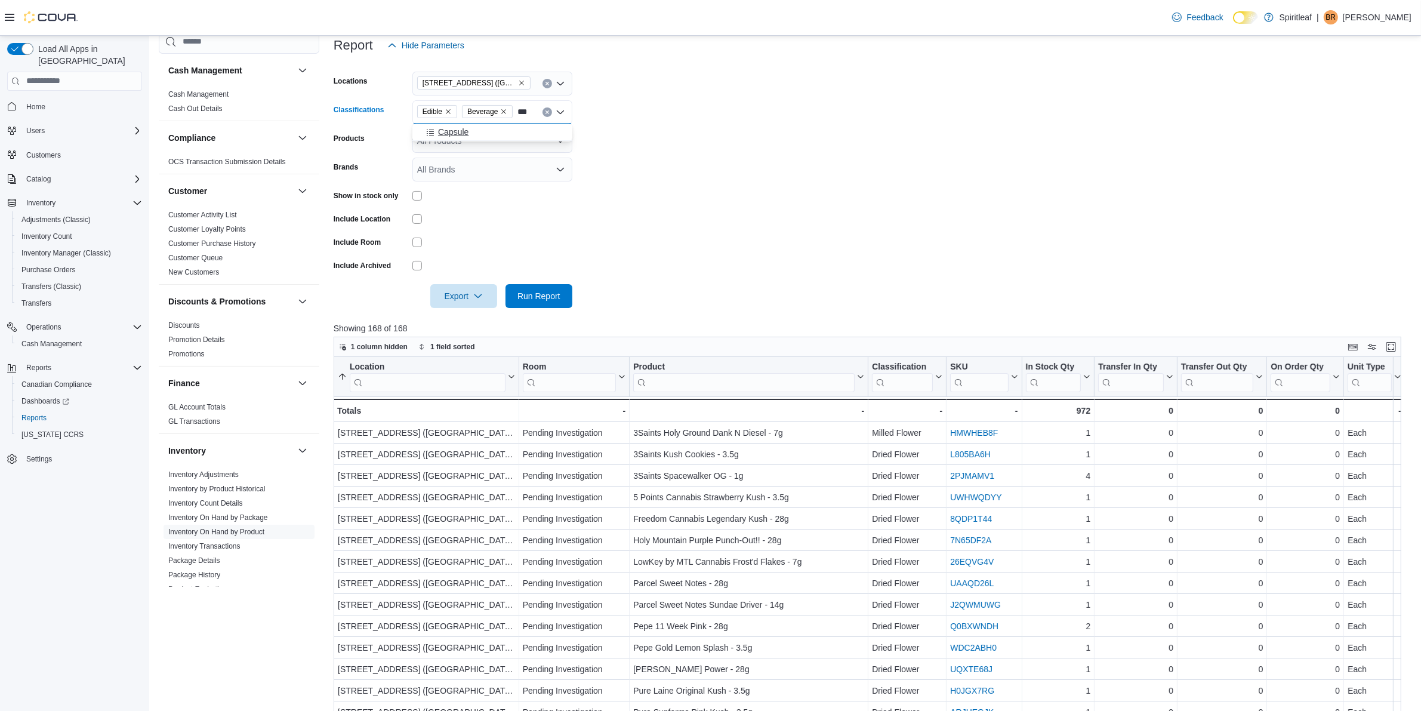
click at [491, 132] on div "Capsule" at bounding box center [493, 132] width 146 height 12
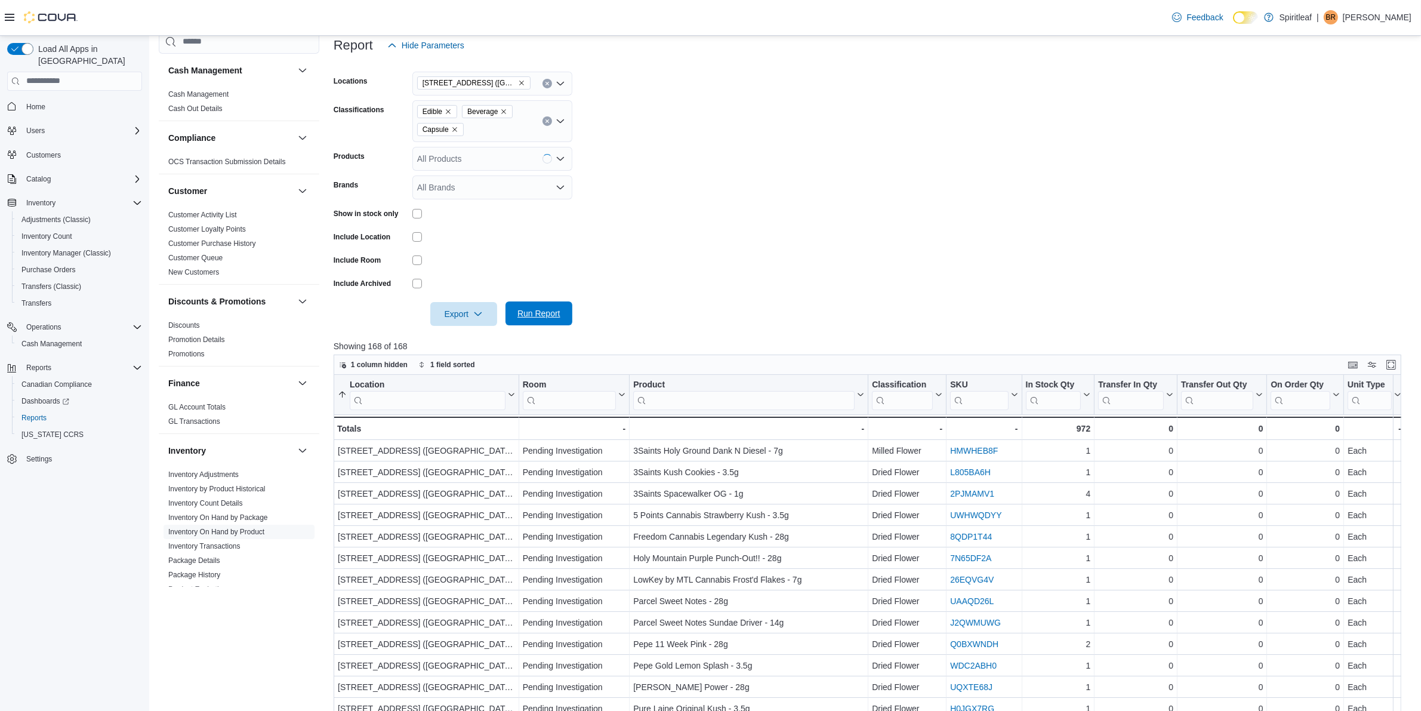
click at [538, 313] on span "Run Report" at bounding box center [538, 313] width 43 height 12
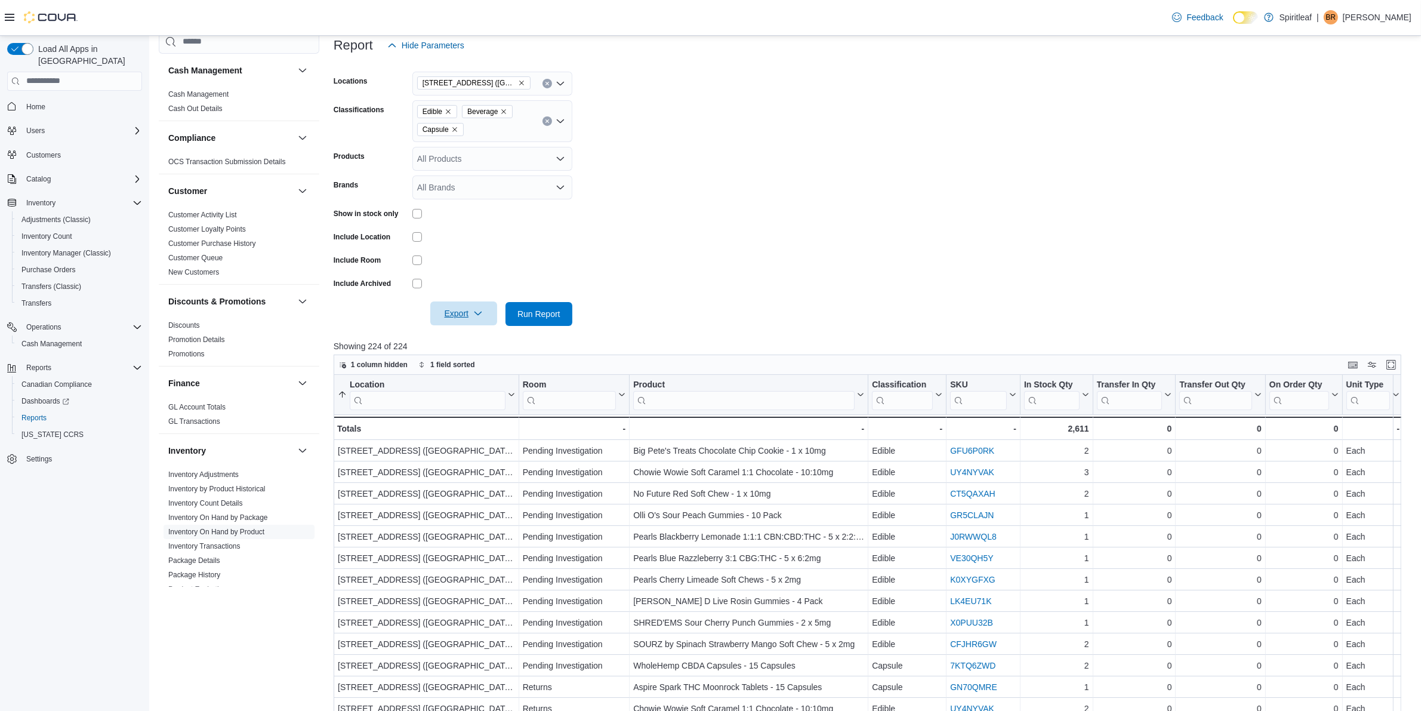
click at [457, 311] on span "Export" at bounding box center [463, 313] width 53 height 24
click at [464, 332] on span "Export to Excel" at bounding box center [466, 337] width 54 height 10
click at [454, 131] on icon "Remove Capsule from selection in this group" at bounding box center [454, 129] width 7 height 7
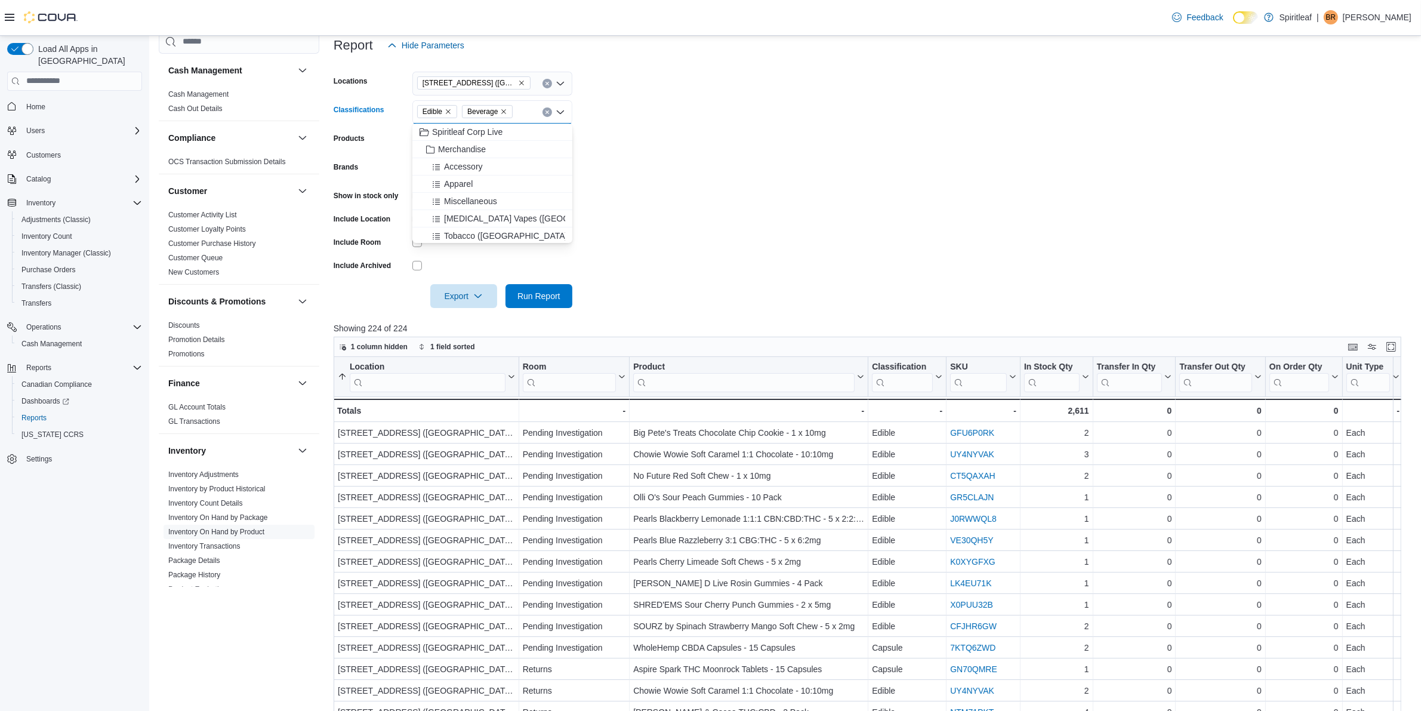
click at [449, 116] on span "Edible" at bounding box center [436, 112] width 29 height 12
click at [449, 112] on icon "Remove Edible from selection in this group" at bounding box center [448, 111] width 5 height 5
click at [461, 109] on icon "Remove Beverage from selection in this group" at bounding box center [458, 111] width 7 height 7
click at [461, 109] on div "All Classifications Combo box. Selected. Combo box input. All Classifications. …" at bounding box center [492, 112] width 160 height 24
type input "***"
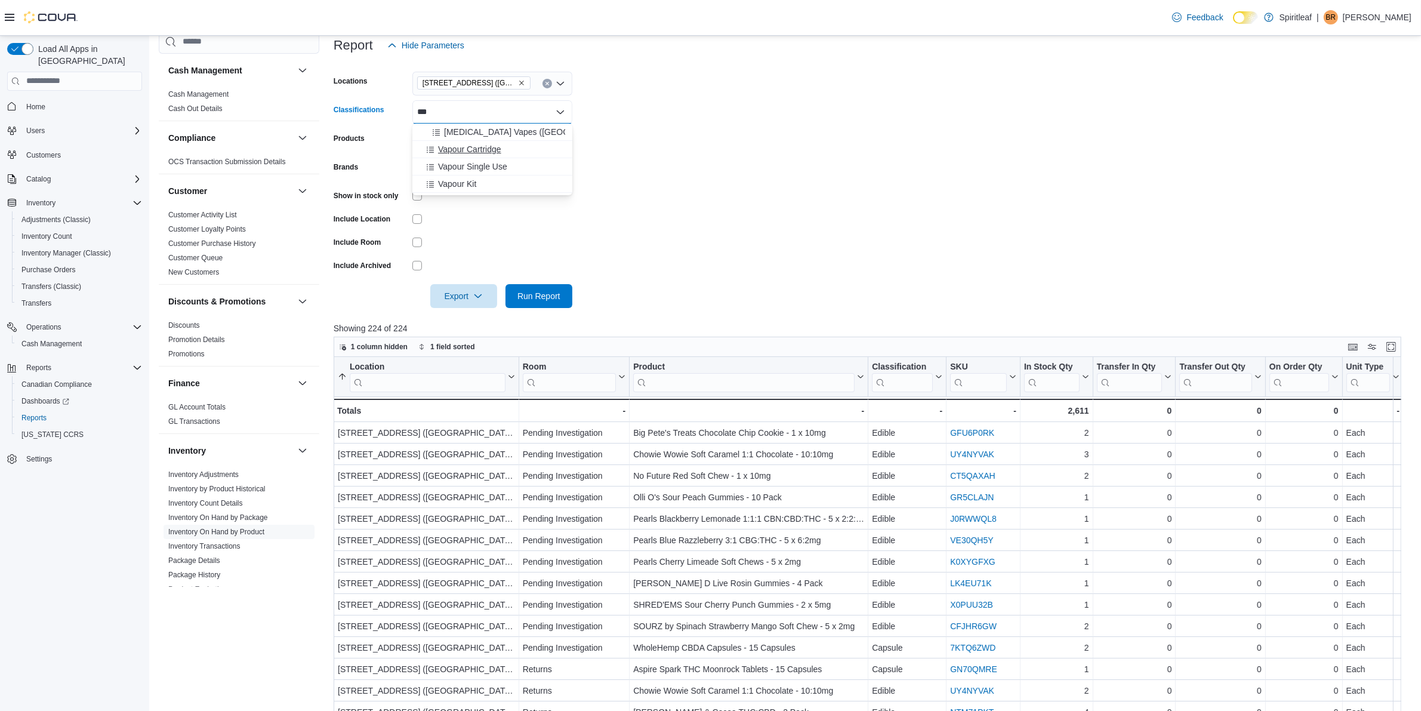
click at [498, 153] on span "Vapour Cartridge" at bounding box center [469, 149] width 63 height 12
type input "**"
click at [488, 151] on span "Vapour Single Use" at bounding box center [472, 149] width 69 height 12
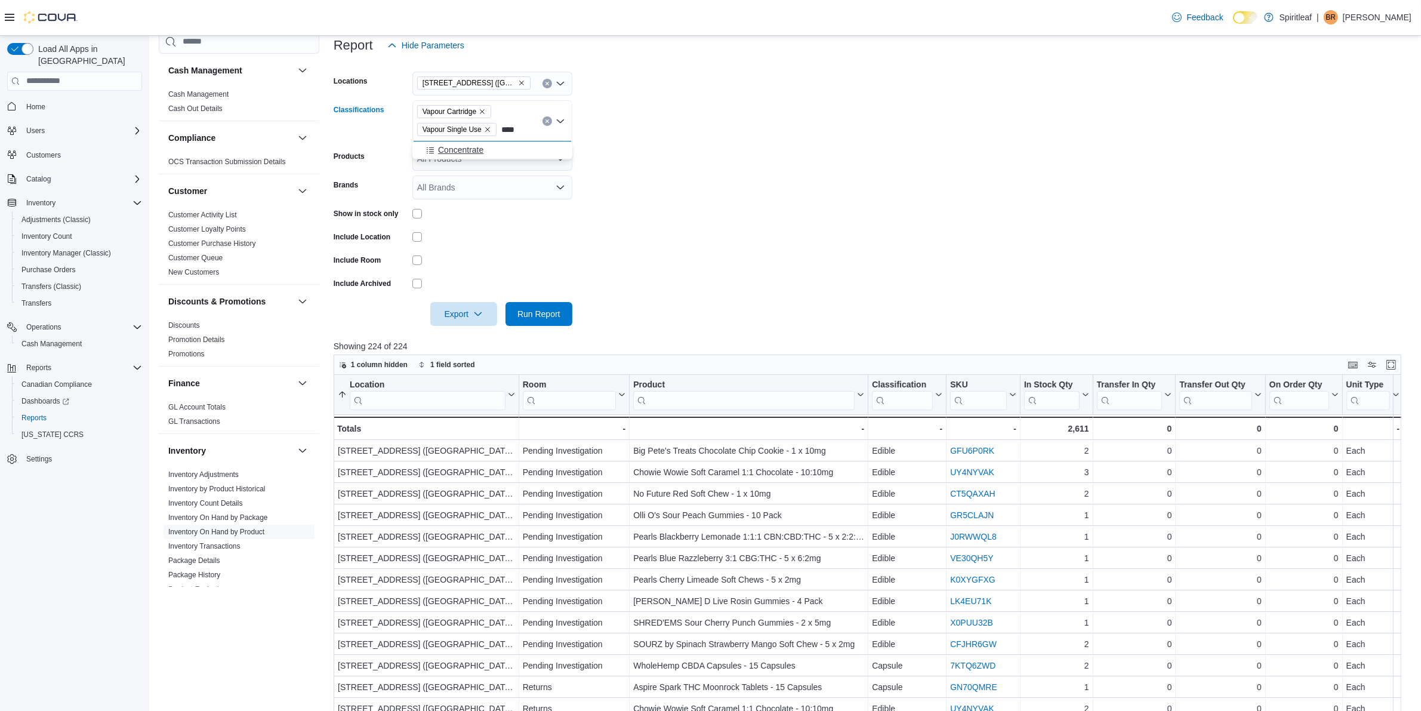
type input "****"
click at [473, 153] on span "Concentrate" at bounding box center [460, 150] width 45 height 12
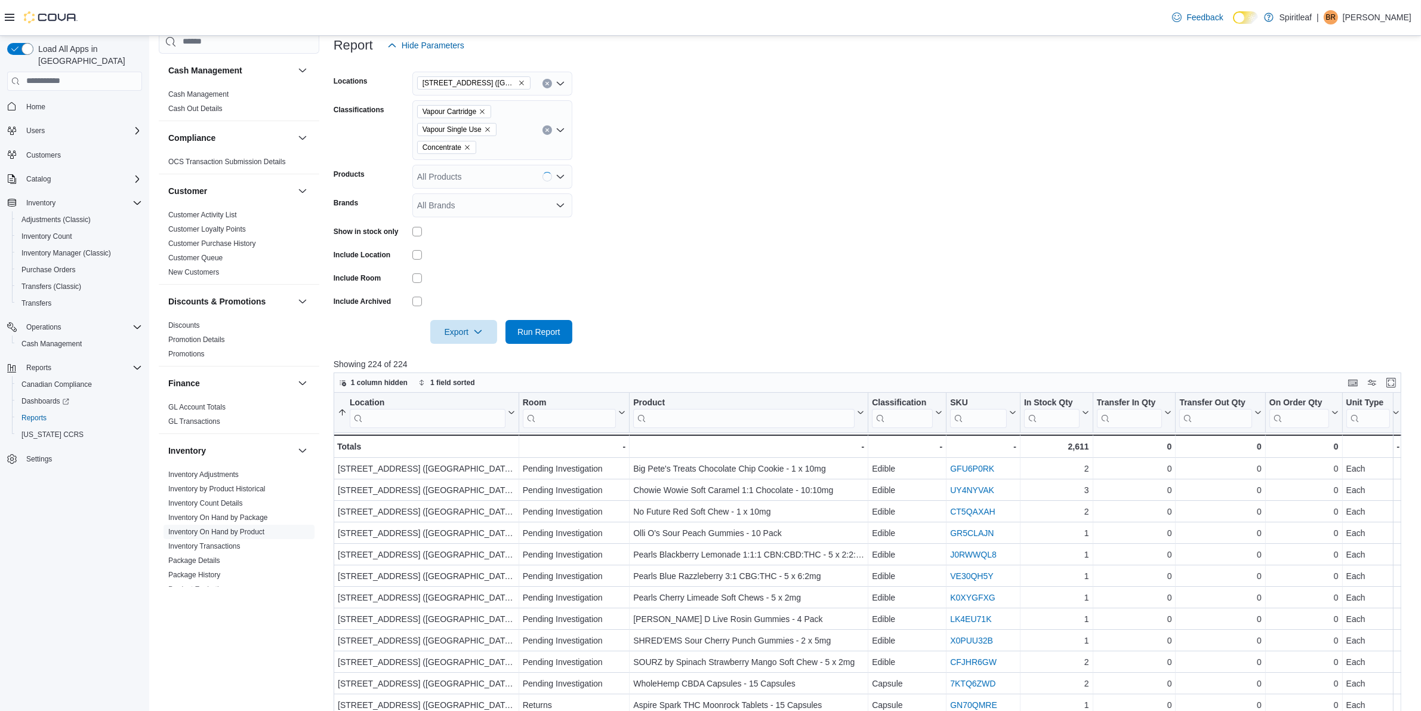
click at [720, 187] on form "Locations 503 - [GEOGRAPHIC_DATA] ([GEOGRAPHIC_DATA]) Classifications Vapour Ca…" at bounding box center [873, 200] width 1078 height 286
click at [547, 323] on span "Run Report" at bounding box center [539, 331] width 53 height 24
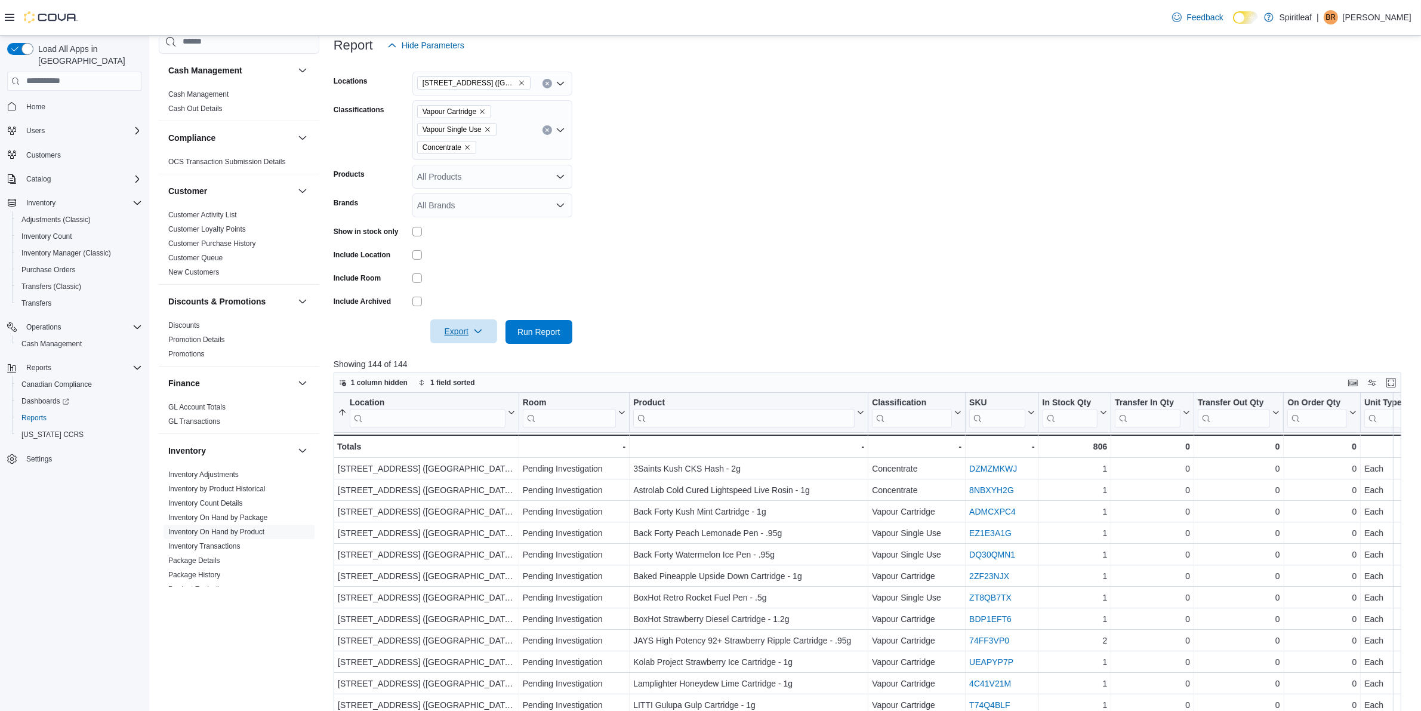
click at [458, 327] on span "Export" at bounding box center [463, 331] width 53 height 24
click at [484, 350] on span "Export to Excel" at bounding box center [466, 355] width 54 height 10
